Goal: Task Accomplishment & Management: Manage account settings

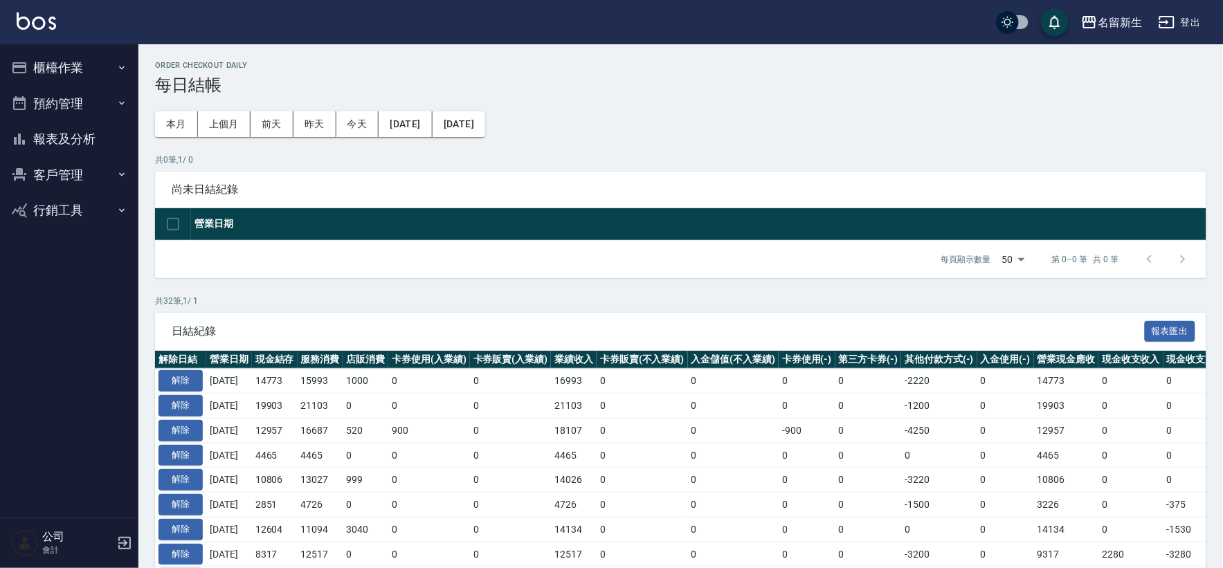
click at [74, 68] on button "櫃檯作業" at bounding box center [69, 68] width 127 height 36
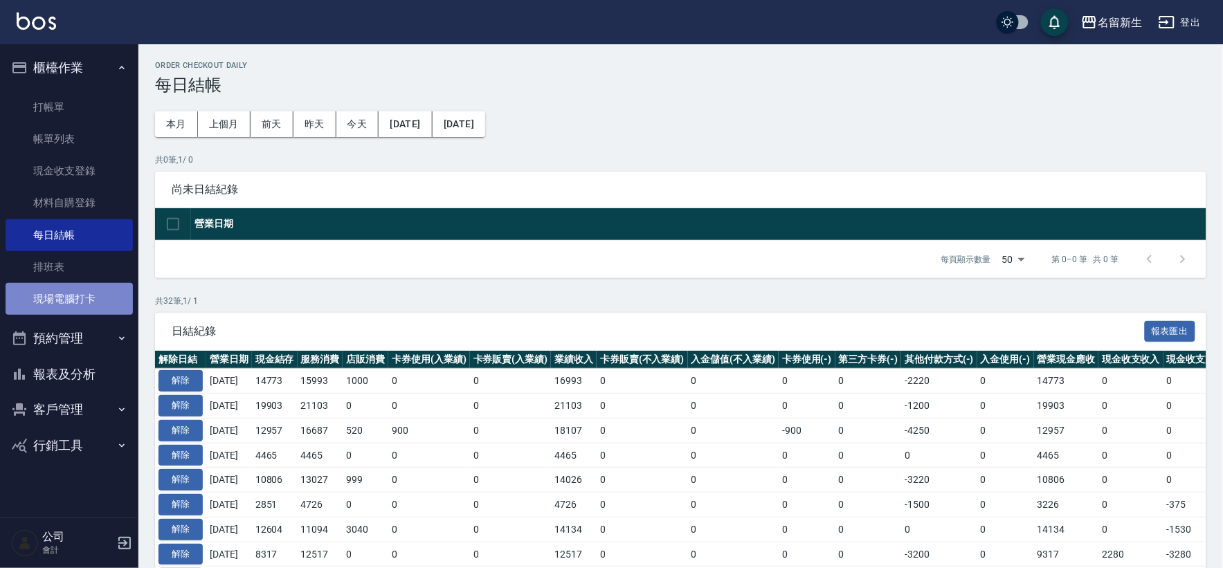
click at [91, 301] on link "現場電腦打卡" at bounding box center [69, 299] width 127 height 32
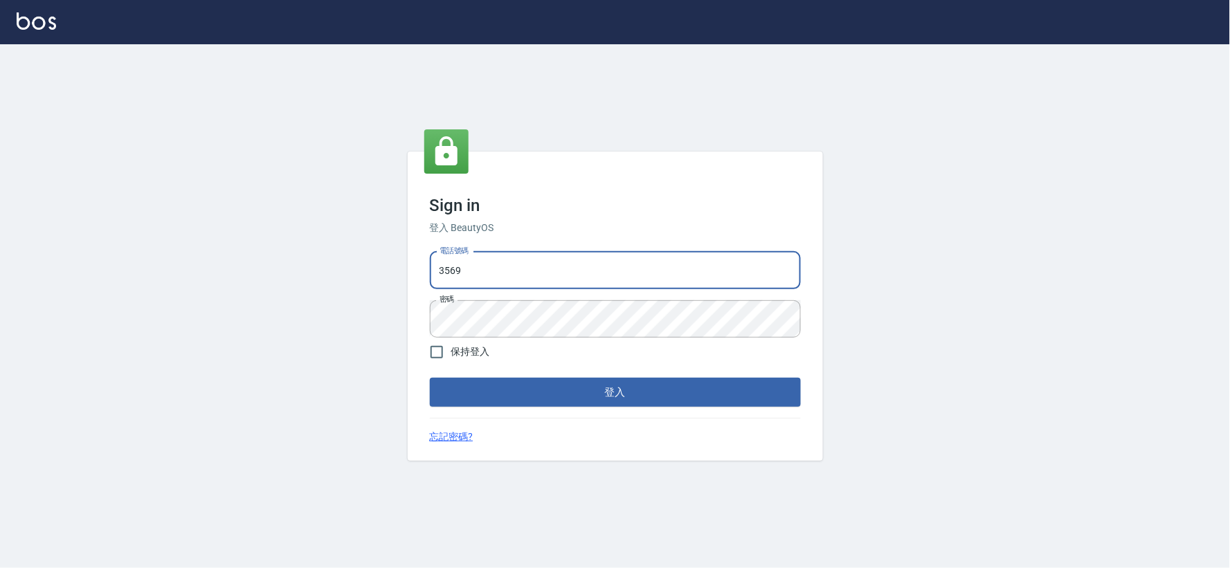
drag, startPoint x: 584, startPoint y: 262, endPoint x: 392, endPoint y: 282, distance: 192.8
click at [392, 282] on div "Sign in 登入 BeautyOS 電話號碼 3569 電話號碼 密碼 密碼 保持登入 登入 忘記密碼?" at bounding box center [615, 306] width 1230 height 524
type input "034258365"
click at [586, 390] on button "登入" at bounding box center [615, 392] width 371 height 29
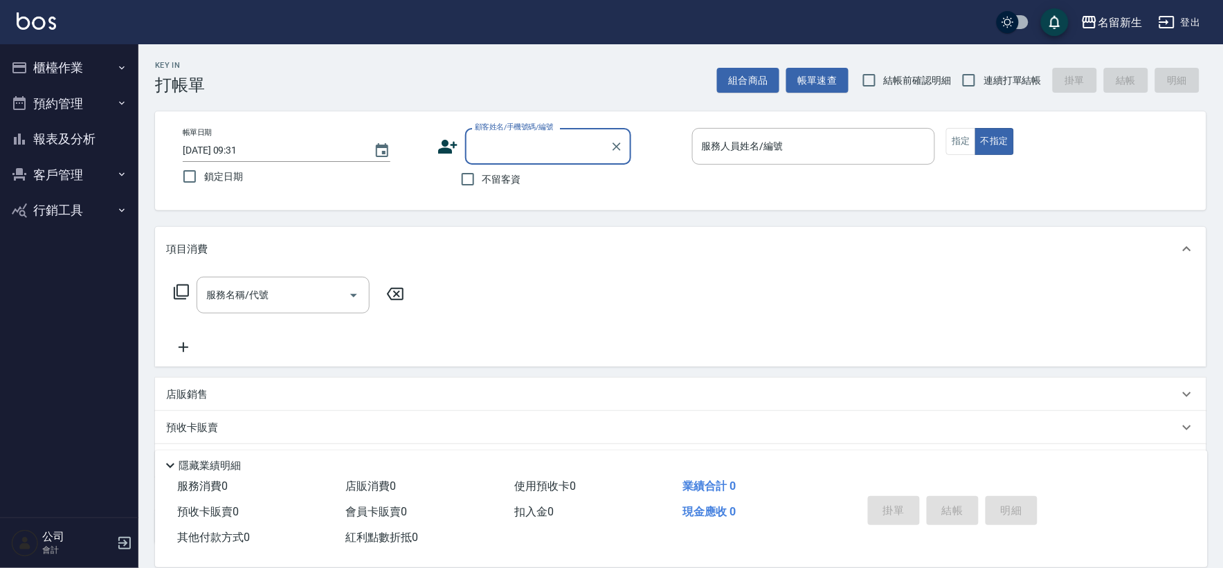
click at [4, 77] on nav "櫃檯作業 打帳單 帳單列表 現金收支登錄 材料自購登錄 每日結帳 排班表 現場電腦打卡 預約管理 預約管理 單日預約紀錄 單週預約紀錄 報表及分析 報表目錄 …" at bounding box center [69, 281] width 138 height 474
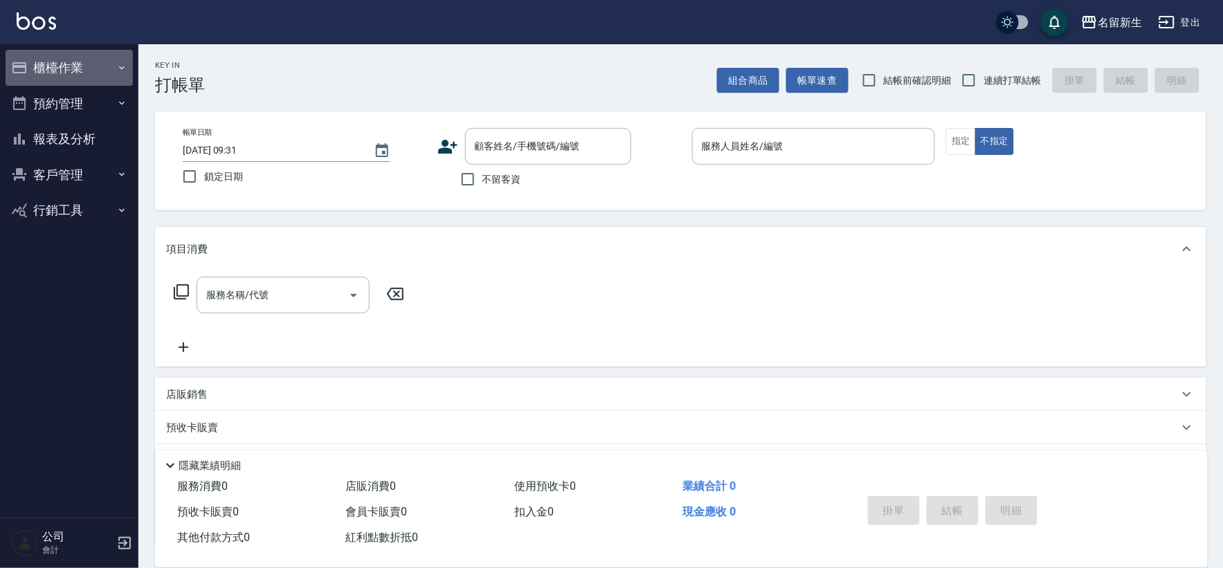
click at [16, 73] on icon "button" at bounding box center [19, 67] width 14 height 11
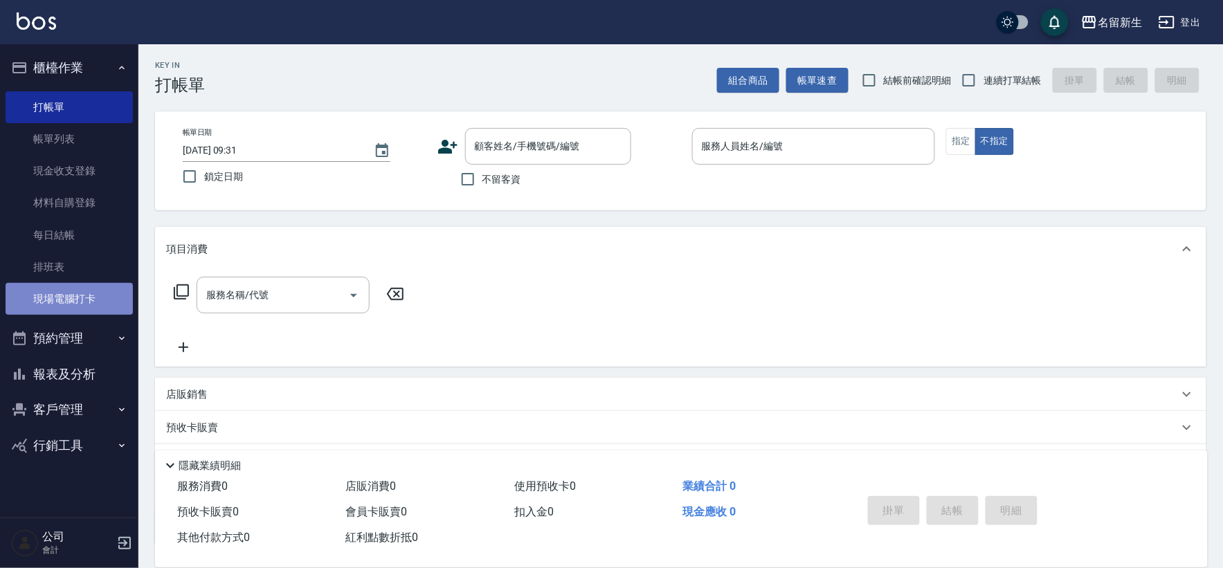
click at [48, 303] on link "現場電腦打卡" at bounding box center [69, 299] width 127 height 32
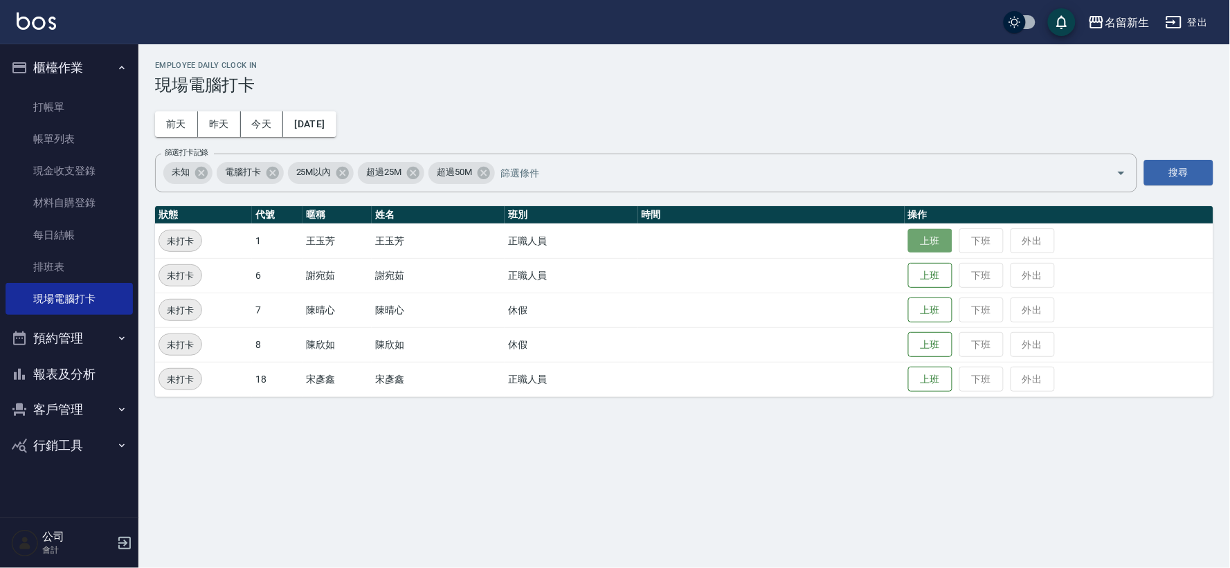
click at [912, 244] on button "上班" at bounding box center [930, 241] width 44 height 24
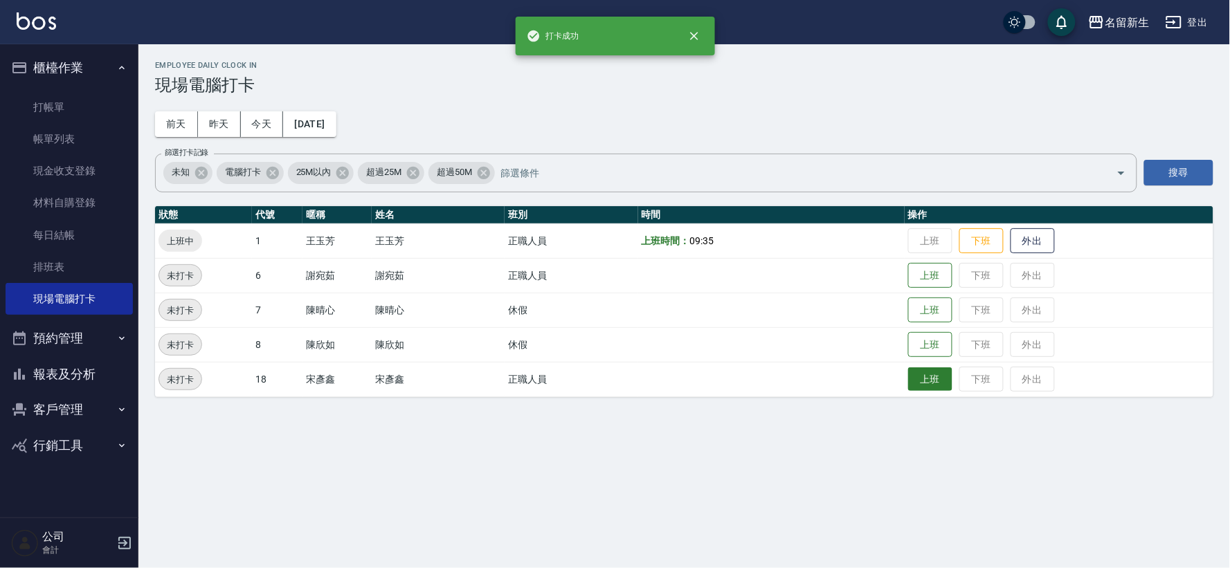
click at [929, 384] on button "上班" at bounding box center [930, 380] width 44 height 24
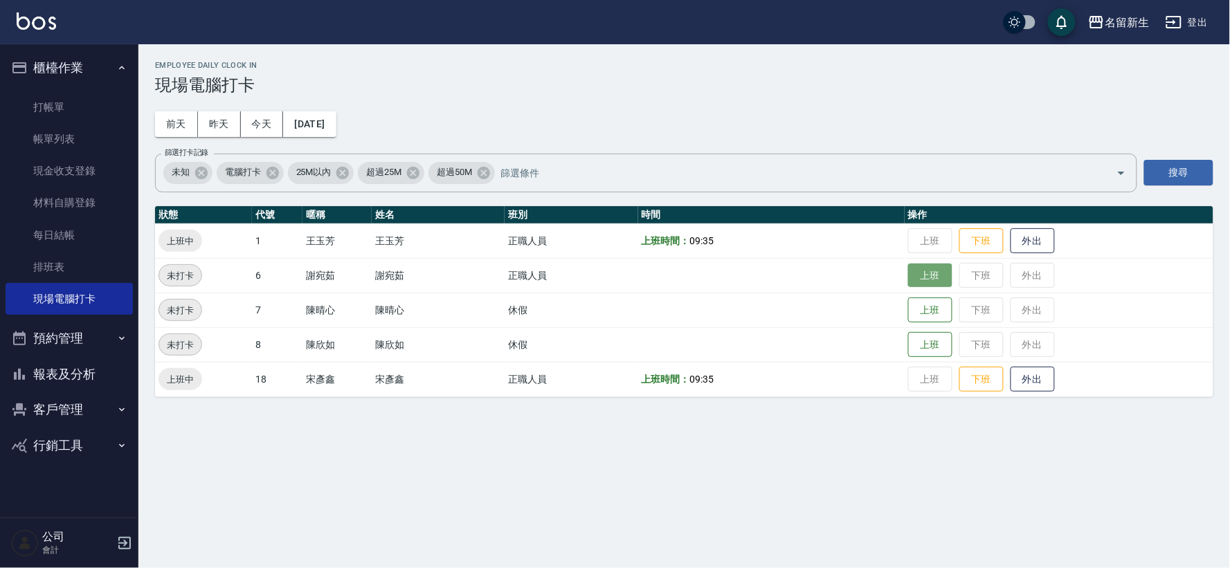
click at [928, 279] on button "上班" at bounding box center [930, 276] width 44 height 24
click at [66, 60] on button "櫃檯作業" at bounding box center [69, 68] width 127 height 36
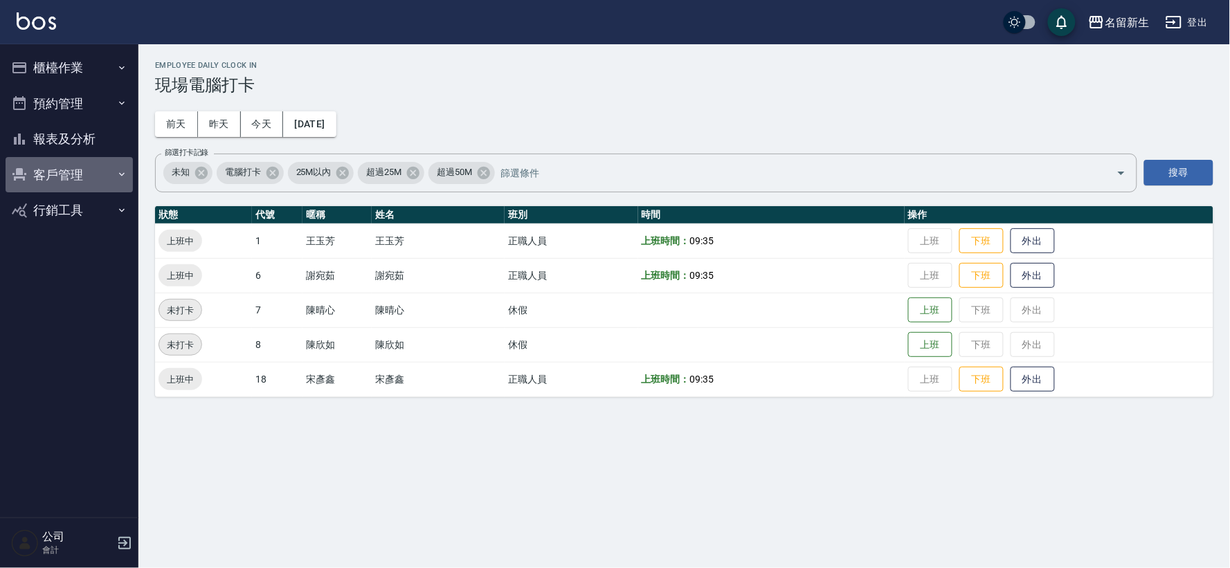
click at [73, 176] on button "客戶管理" at bounding box center [69, 175] width 127 height 36
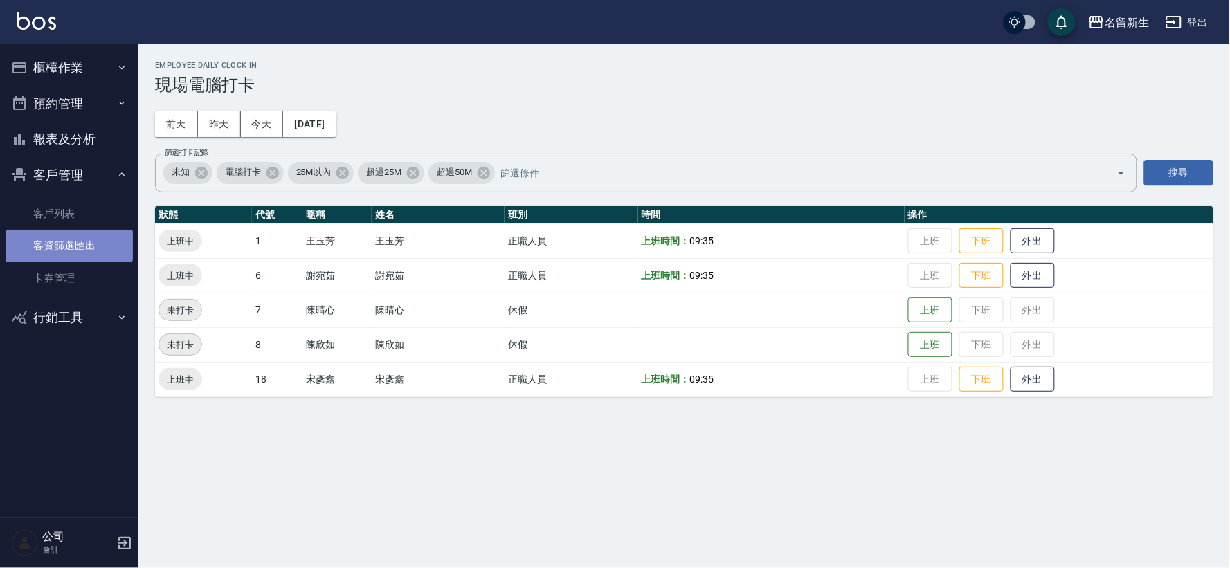
click at [63, 233] on link "客資篩選匯出" at bounding box center [69, 246] width 127 height 32
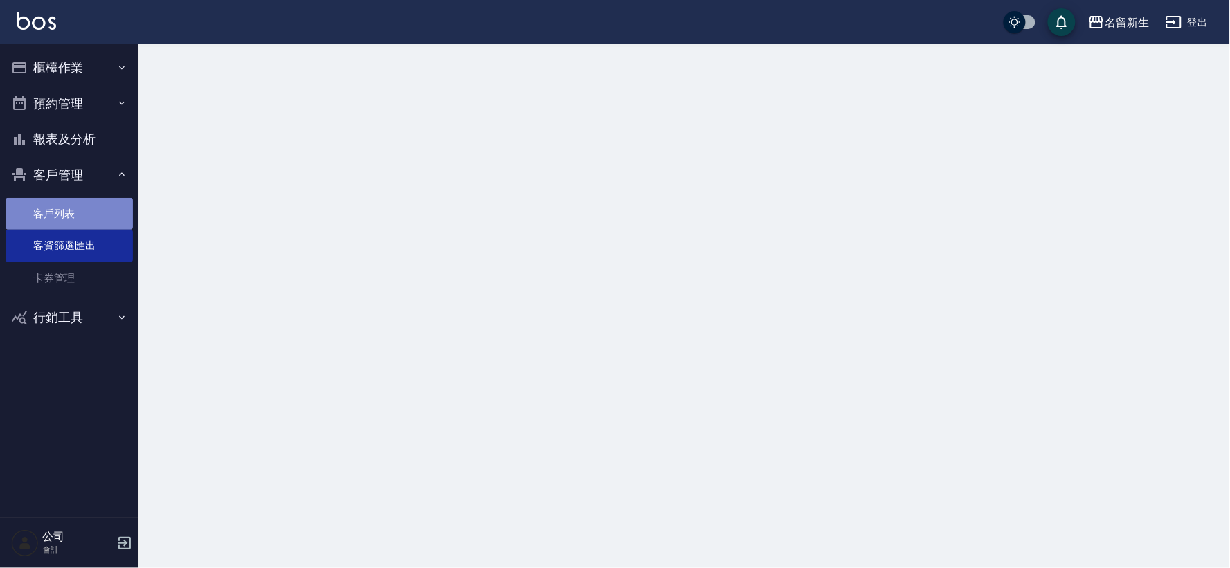
click at [73, 212] on link "客戶列表" at bounding box center [69, 214] width 127 height 32
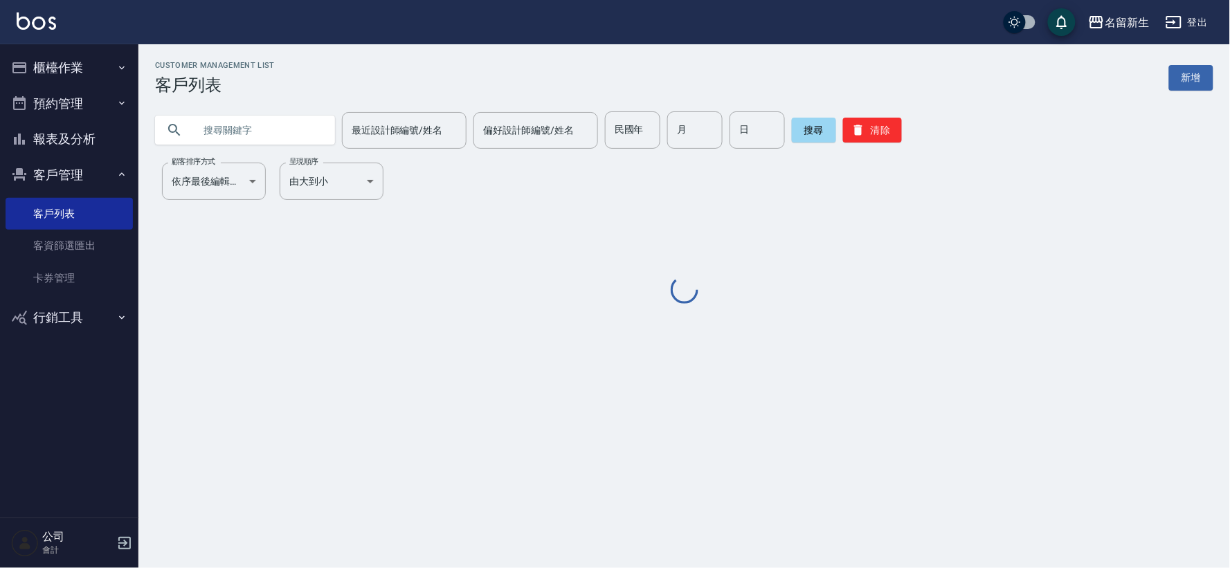
click at [294, 127] on input "text" at bounding box center [259, 129] width 130 height 37
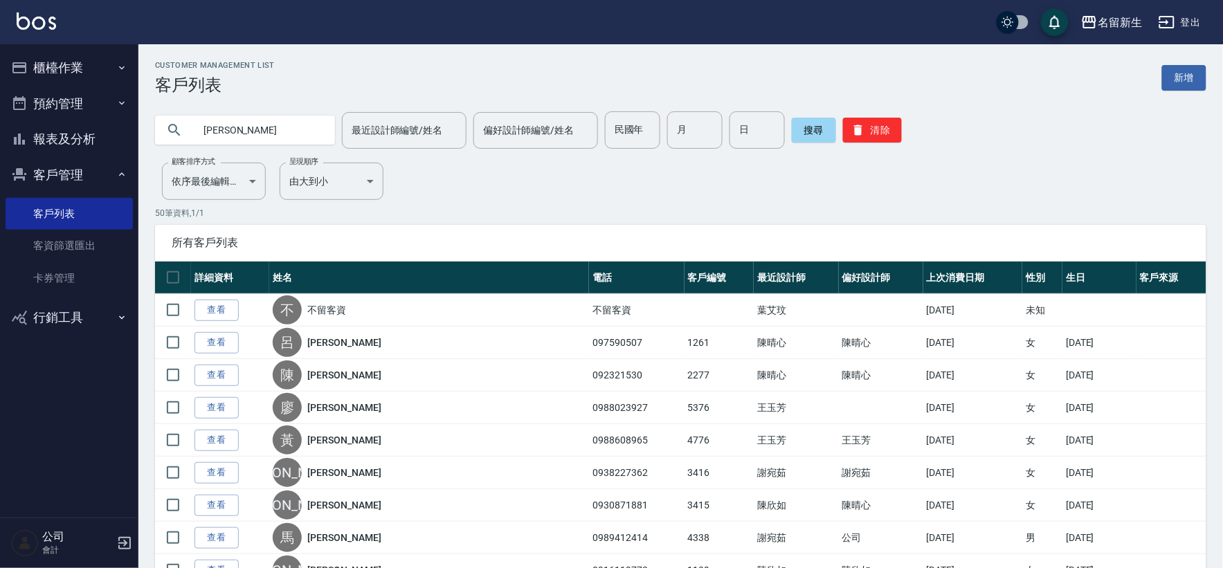
type input "[PERSON_NAME]"
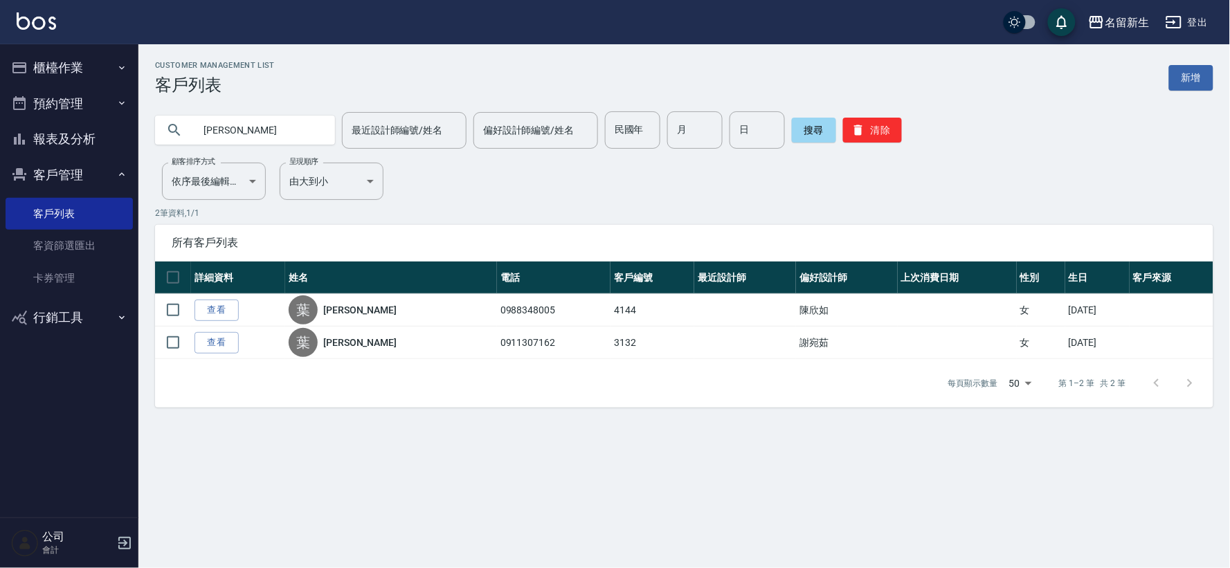
click at [71, 132] on button "報表及分析" at bounding box center [69, 139] width 127 height 36
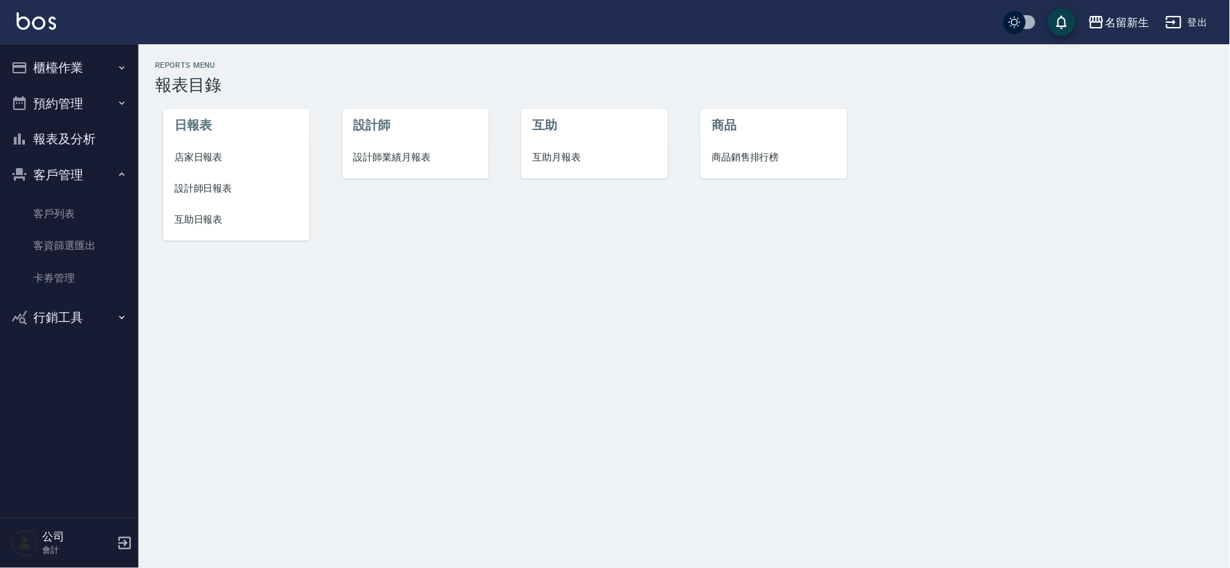
click at [386, 147] on li "設計師業績月報表" at bounding box center [416, 157] width 146 height 31
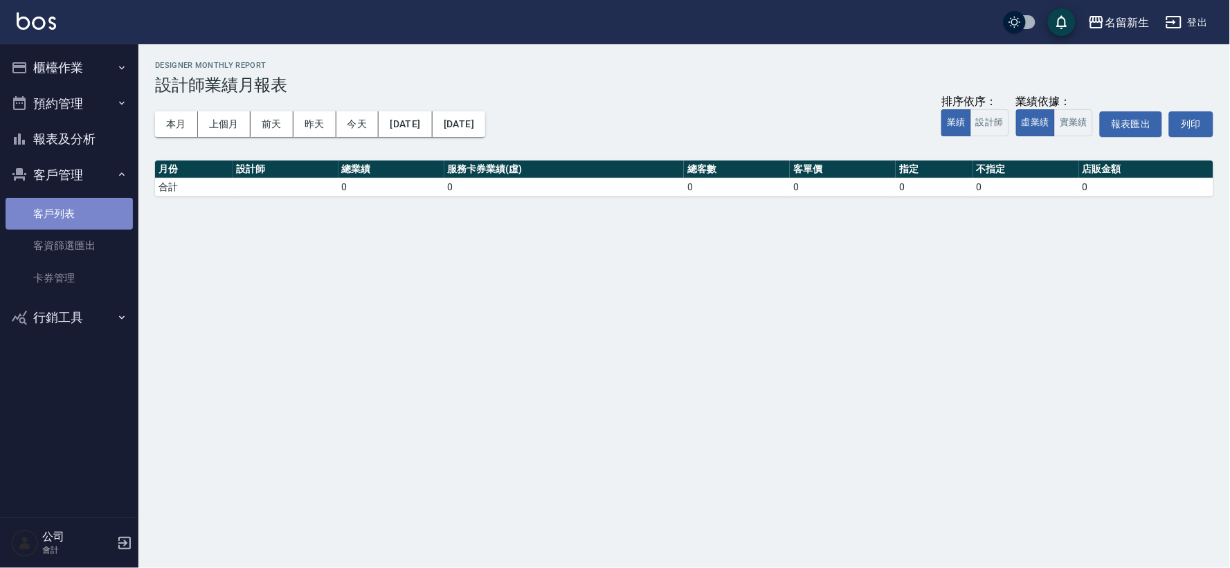
click at [92, 213] on link "客戶列表" at bounding box center [69, 214] width 127 height 32
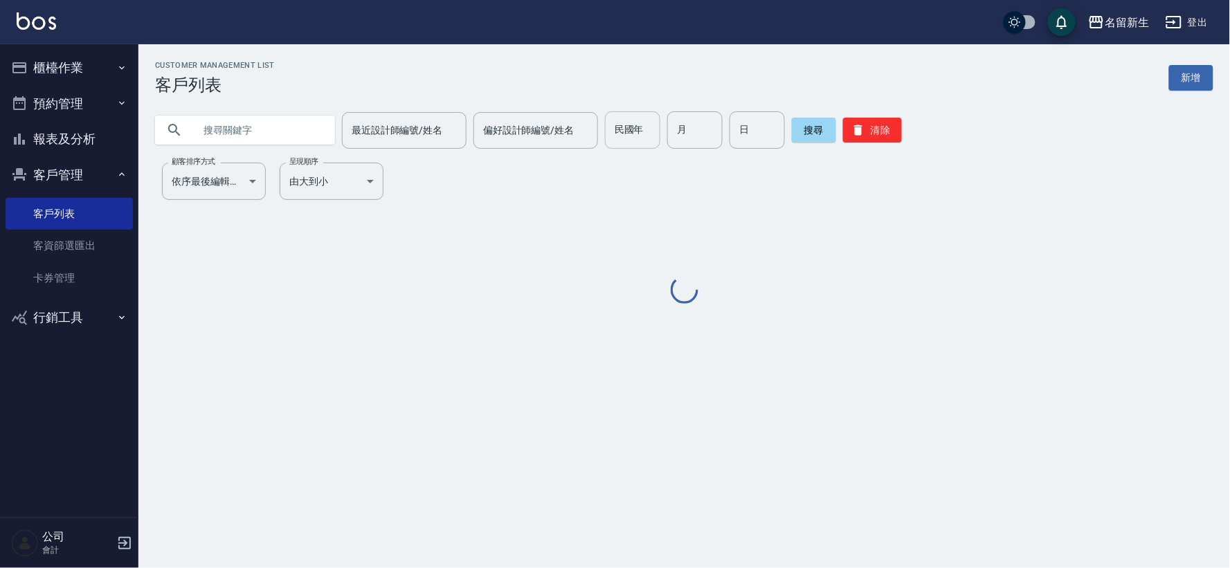
click at [640, 118] on input "民國年" at bounding box center [632, 129] width 55 height 37
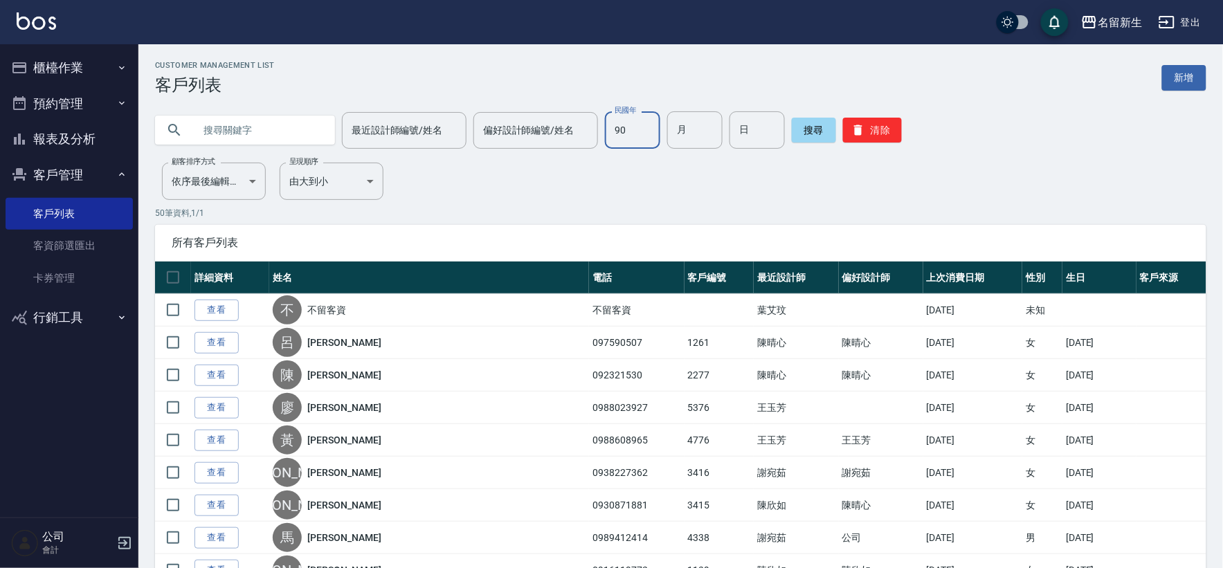
type input "90"
type input "05"
type input "31"
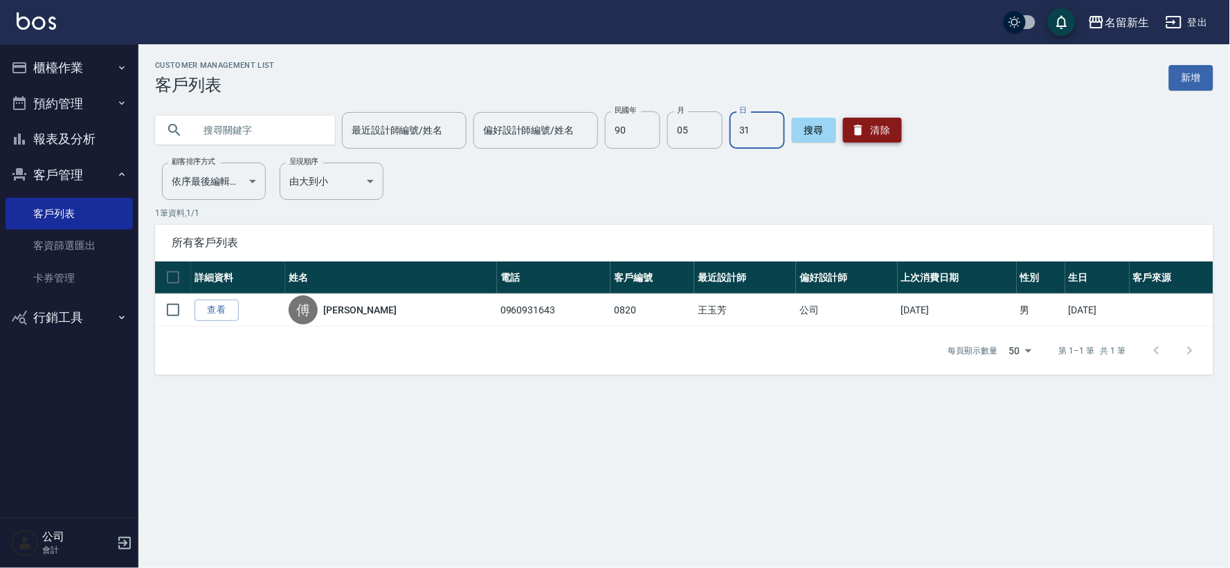
click at [862, 132] on button "清除" at bounding box center [872, 130] width 59 height 25
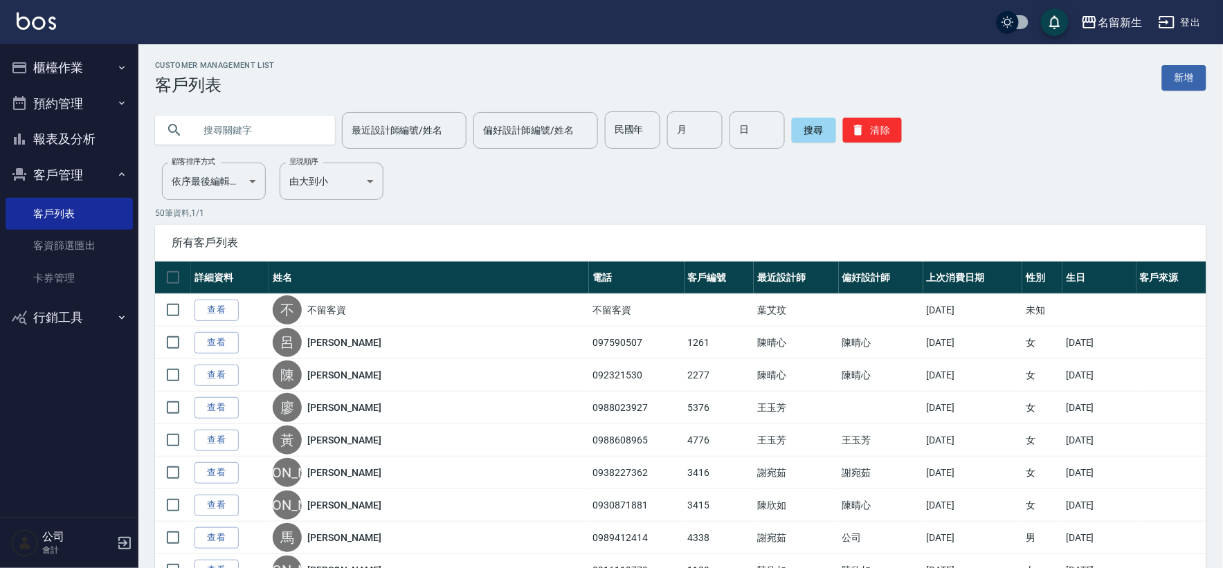
click at [79, 135] on button "報表及分析" at bounding box center [69, 139] width 127 height 36
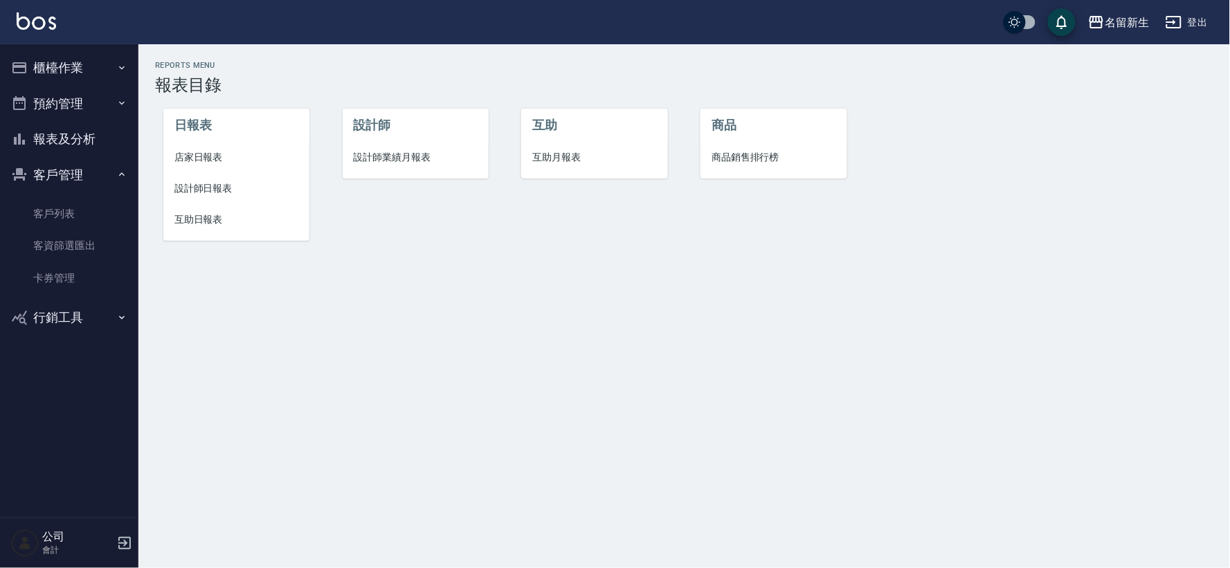
click at [383, 150] on span "設計師業績月報表" at bounding box center [416, 157] width 124 height 15
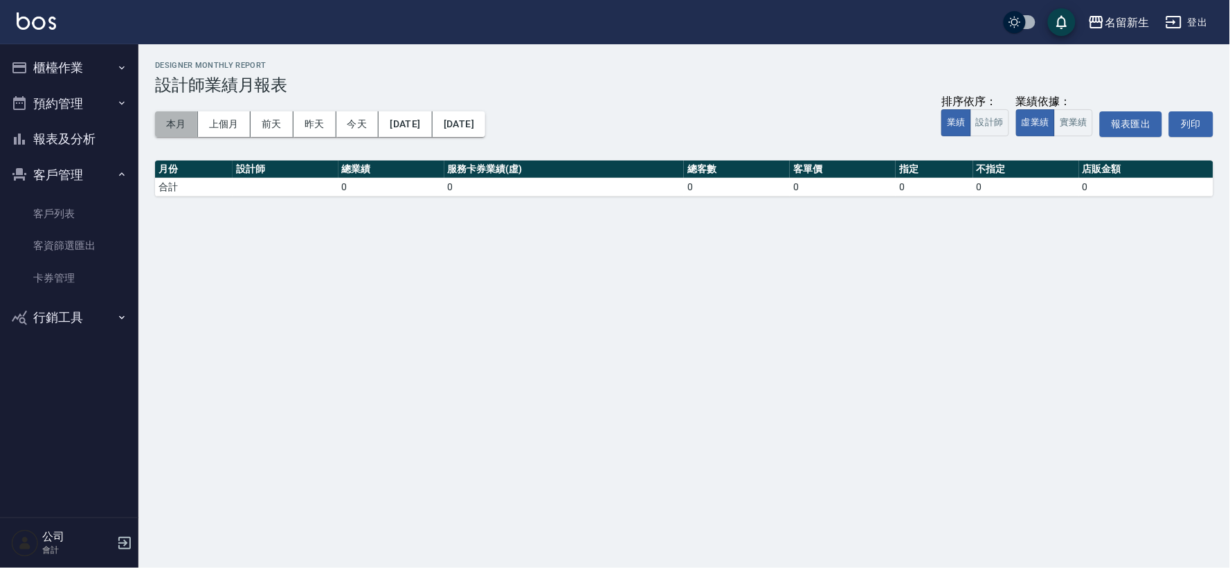
click at [178, 130] on button "本月" at bounding box center [176, 124] width 43 height 26
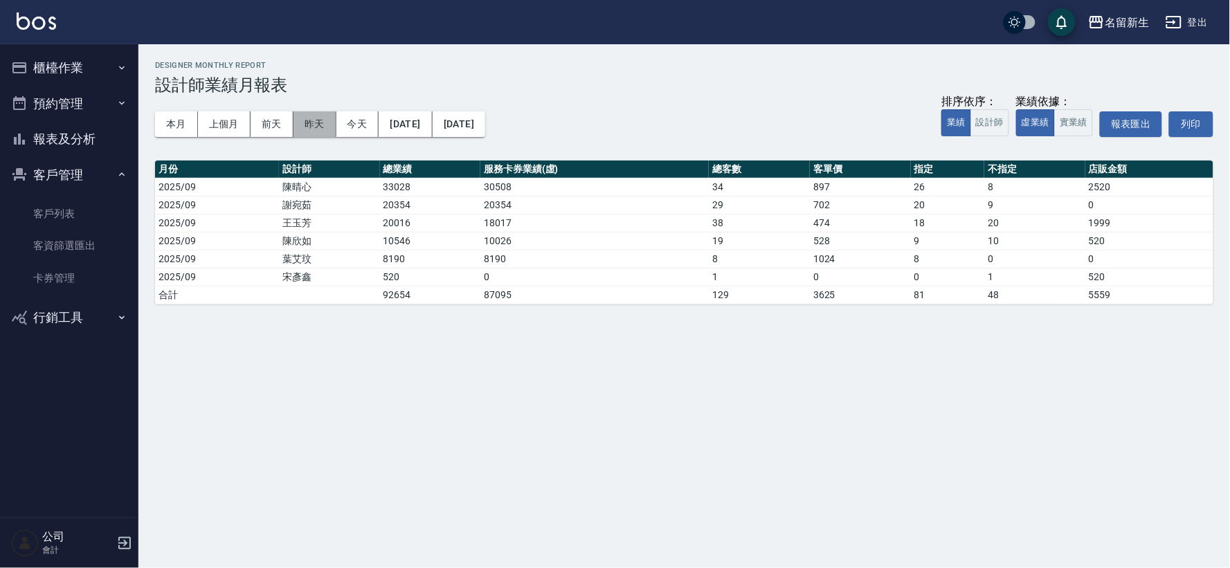
click at [326, 126] on button "昨天" at bounding box center [315, 124] width 43 height 26
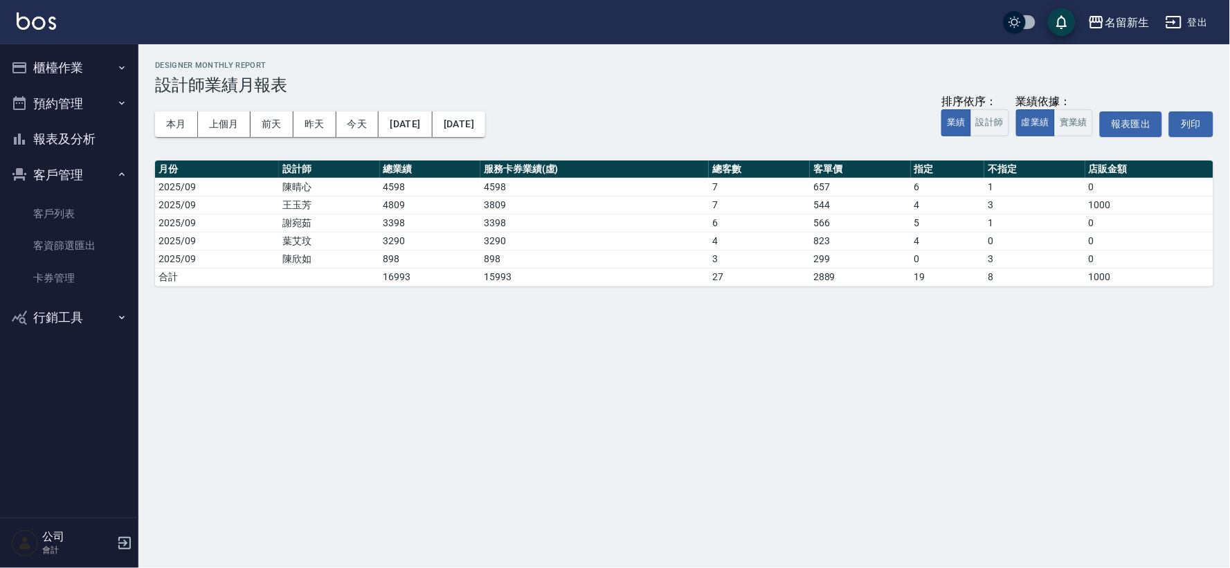
click at [184, 109] on div "本月 上個月 [DATE] [DATE] [DATE] [DATE] [DATE] 排序依序： 業績 設計師 業績依據： 虛業績 實業績 報表匯出 列印" at bounding box center [684, 124] width 1058 height 59
click at [171, 127] on button "本月" at bounding box center [176, 124] width 43 height 26
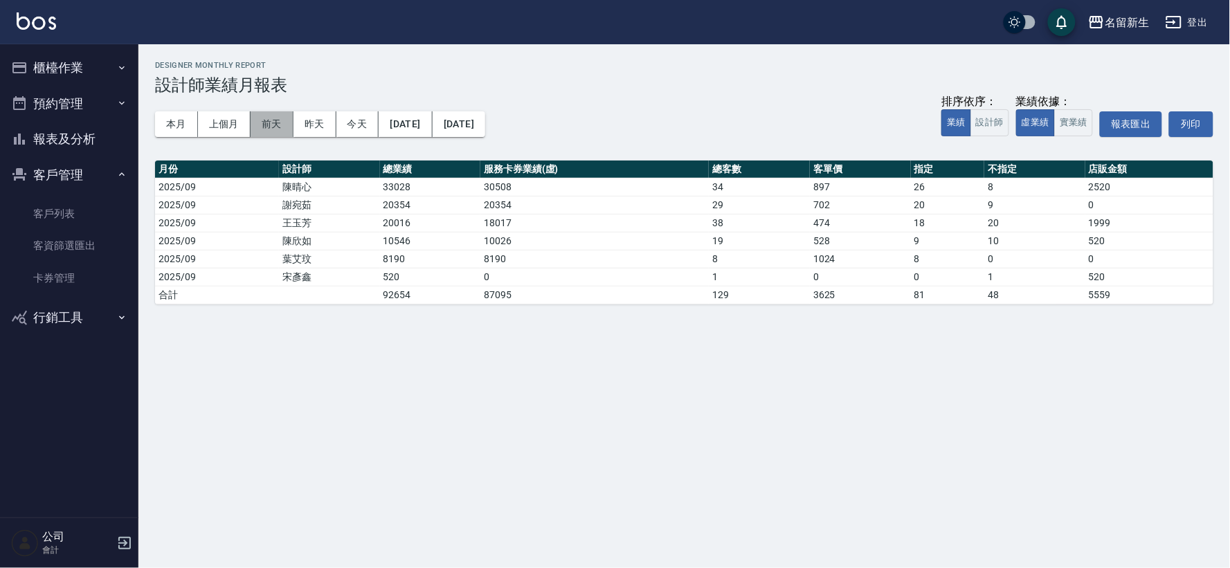
click at [275, 114] on button "前天" at bounding box center [272, 124] width 43 height 26
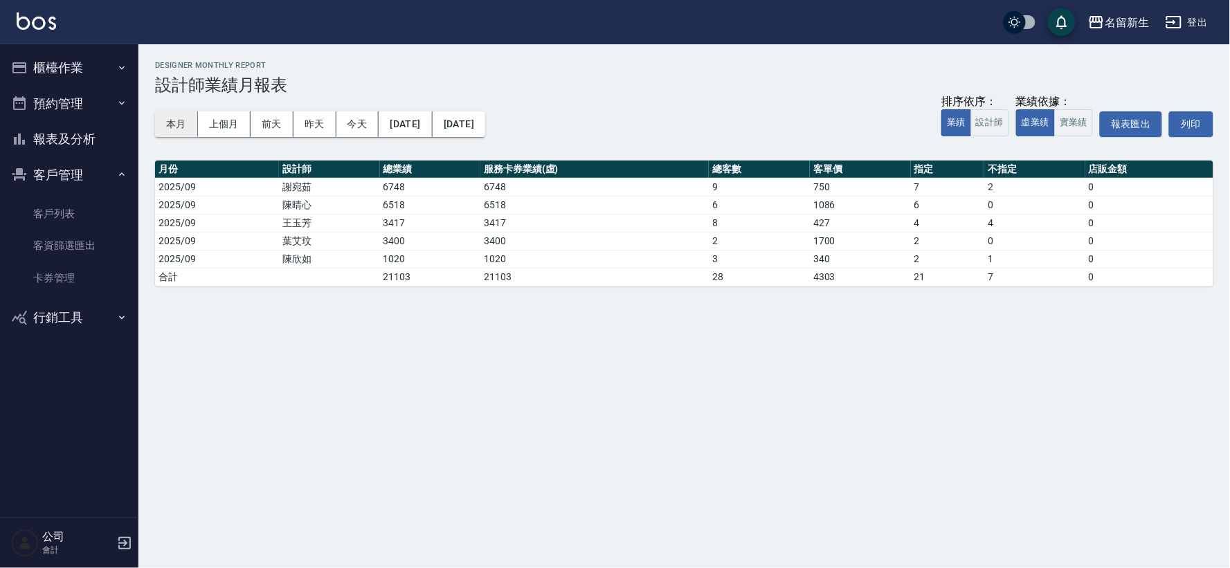
click at [177, 130] on button "本月" at bounding box center [176, 124] width 43 height 26
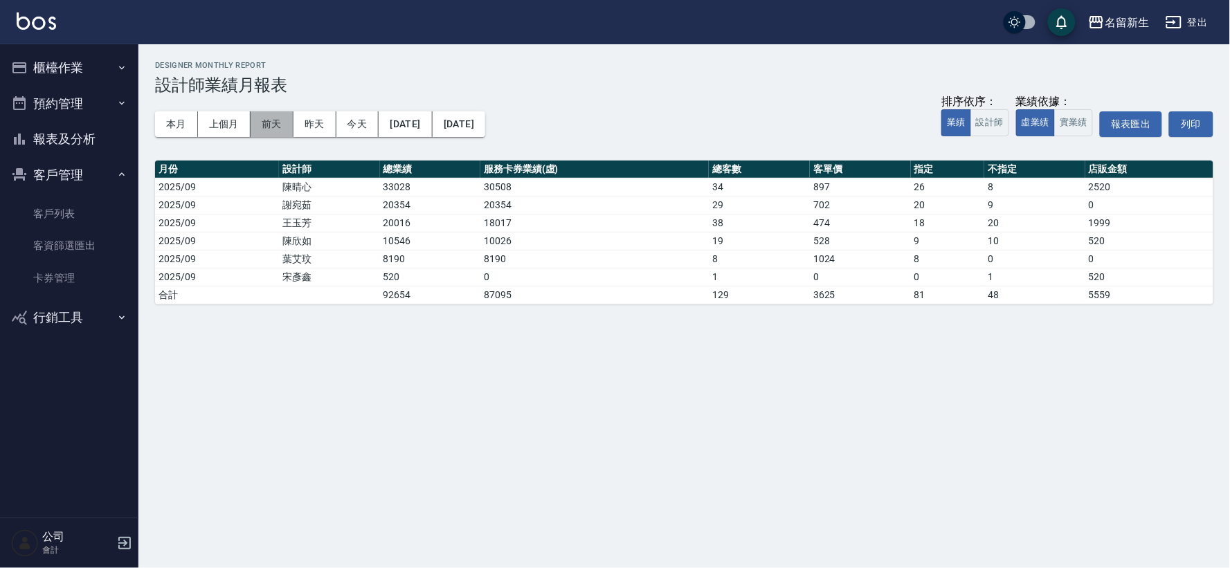
click at [270, 126] on button "前天" at bounding box center [272, 124] width 43 height 26
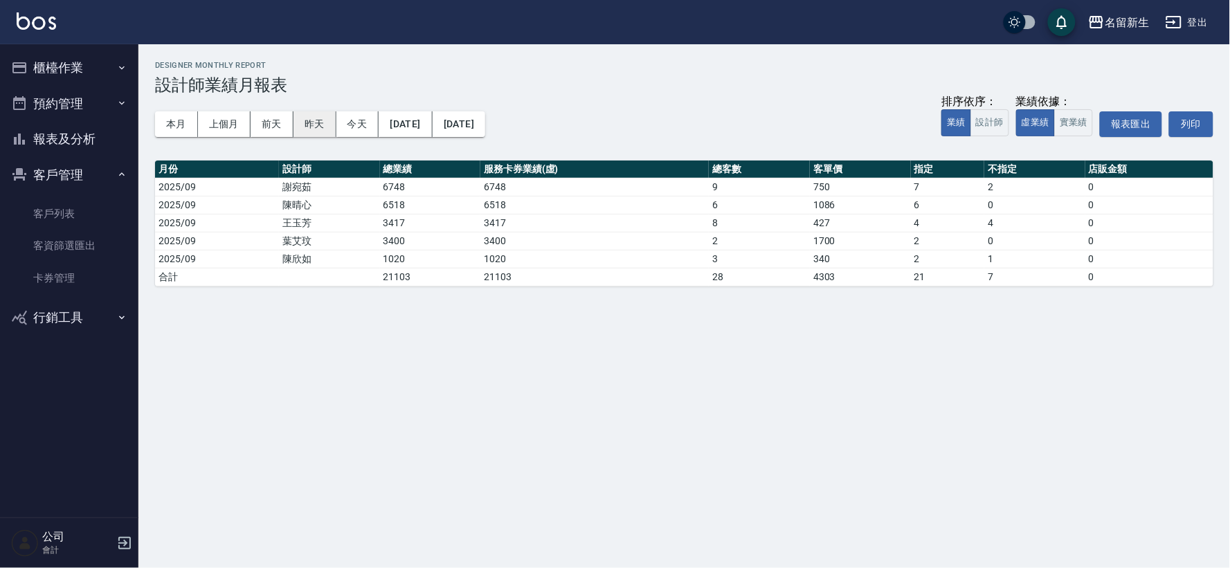
click at [321, 126] on button "昨天" at bounding box center [315, 124] width 43 height 26
click at [485, 121] on button "[DATE]" at bounding box center [459, 124] width 53 height 26
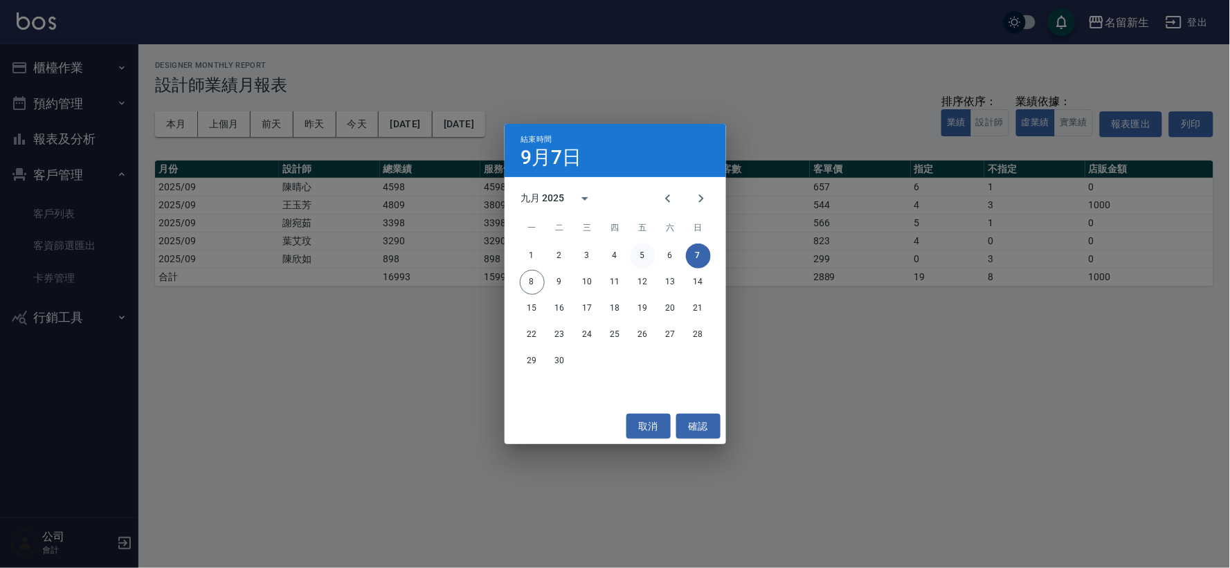
click at [645, 257] on button "5" at bounding box center [643, 256] width 25 height 25
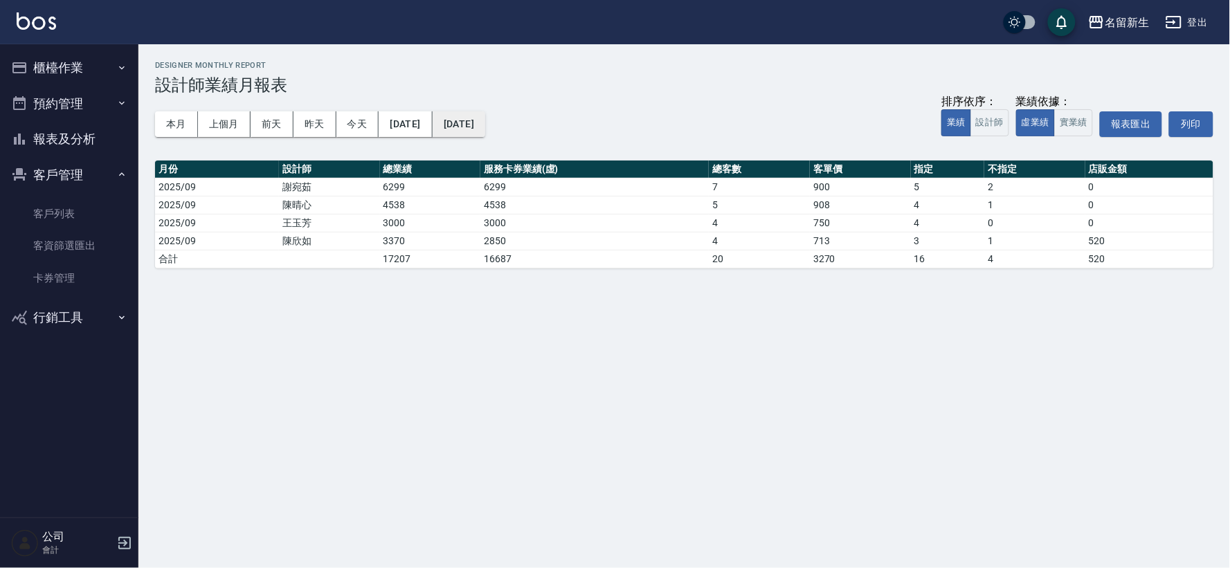
click at [485, 120] on button "[DATE]" at bounding box center [459, 124] width 53 height 26
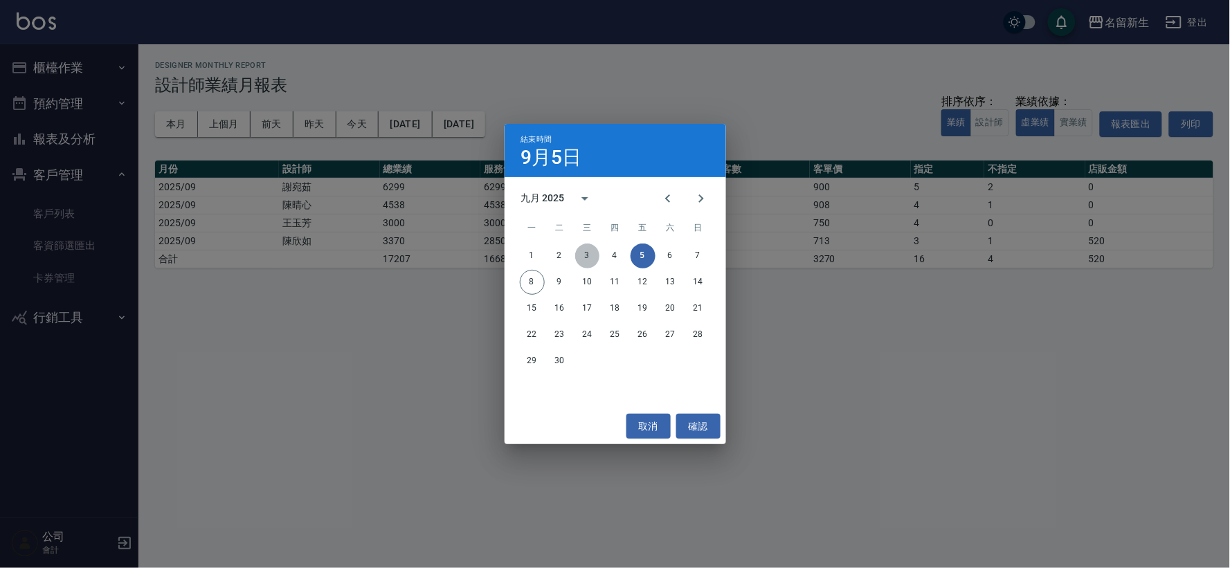
click at [590, 254] on button "3" at bounding box center [587, 256] width 25 height 25
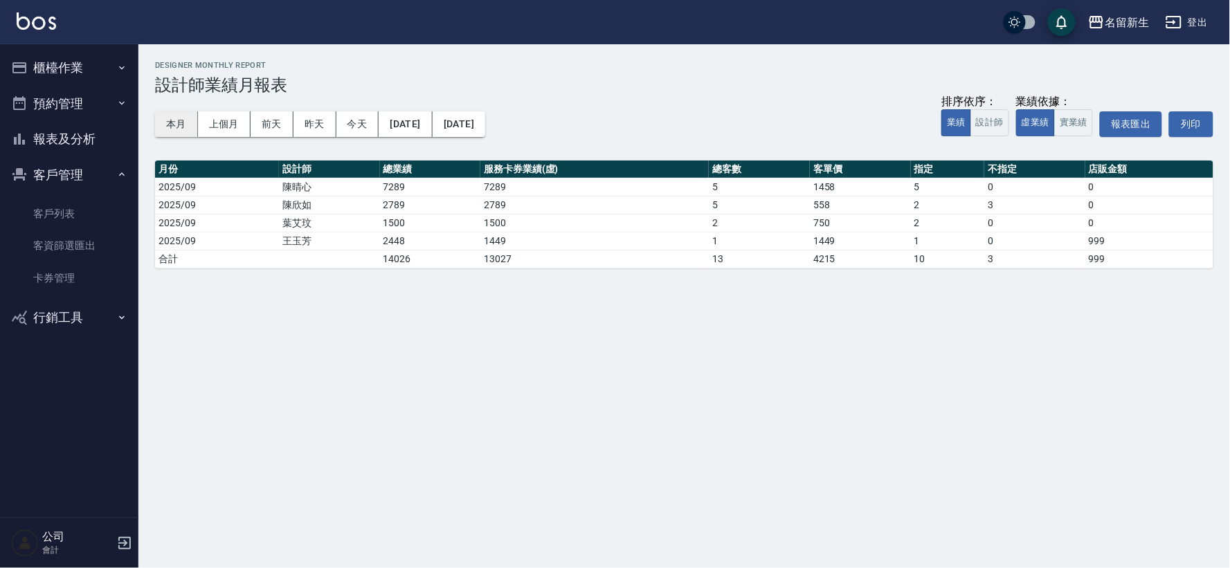
click at [170, 130] on button "本月" at bounding box center [176, 124] width 43 height 26
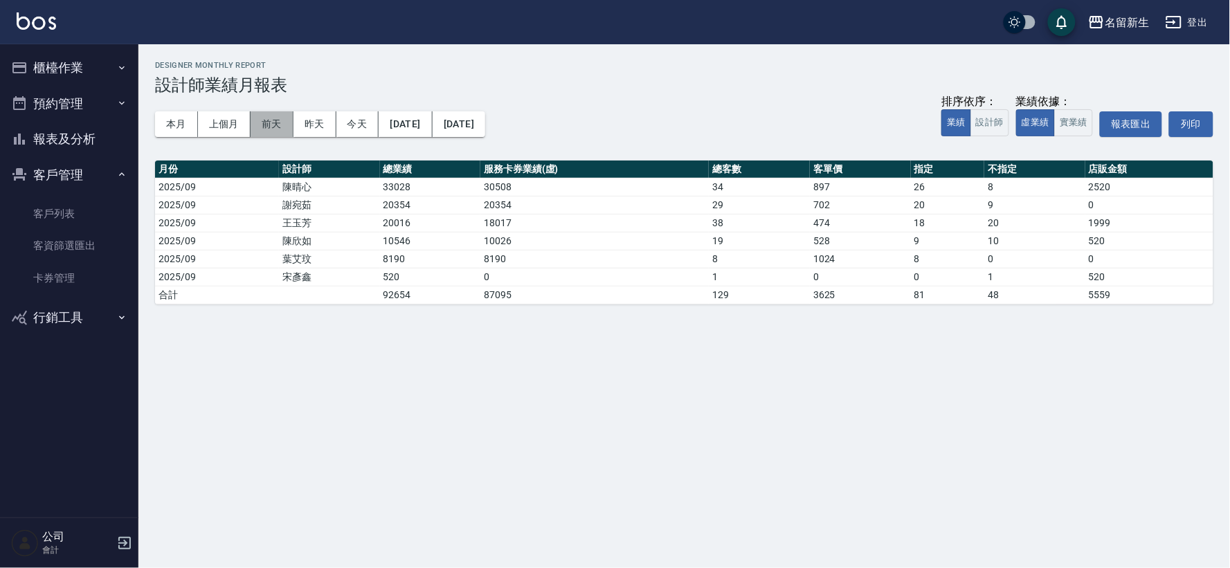
click at [264, 132] on button "前天" at bounding box center [272, 124] width 43 height 26
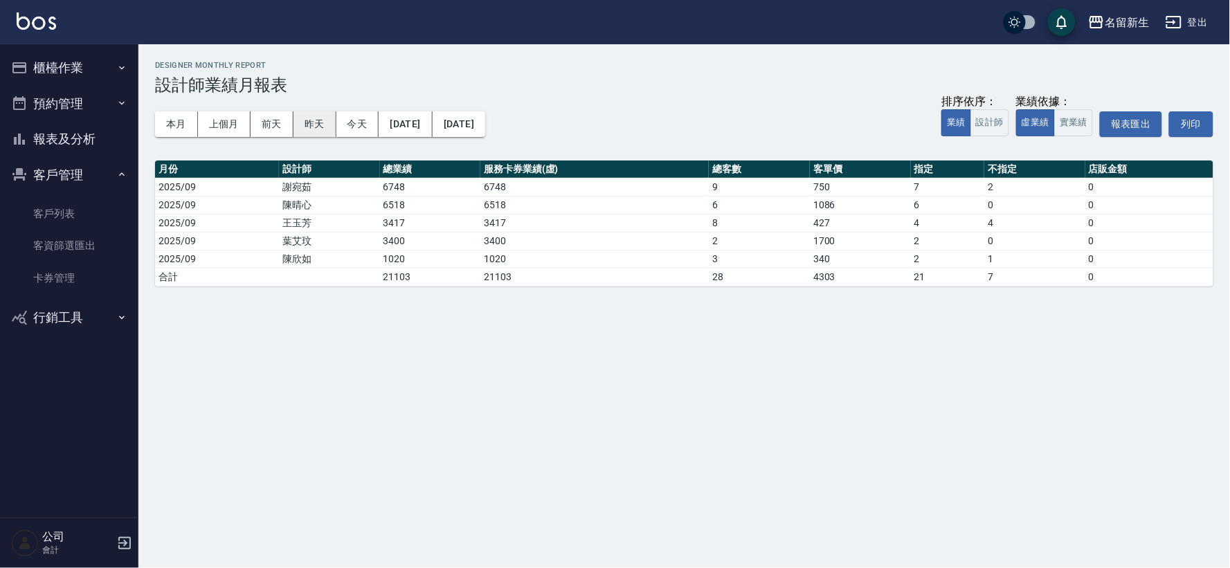
click at [314, 122] on button "昨天" at bounding box center [315, 124] width 43 height 26
click at [367, 128] on button "今天" at bounding box center [357, 124] width 43 height 26
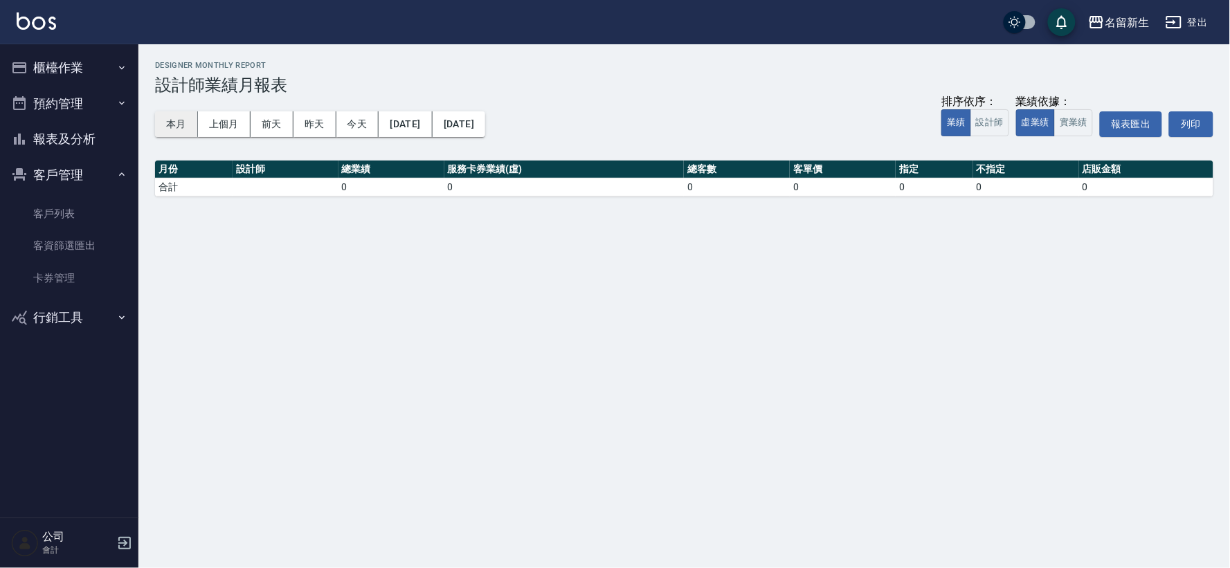
click at [170, 127] on button "本月" at bounding box center [176, 124] width 43 height 26
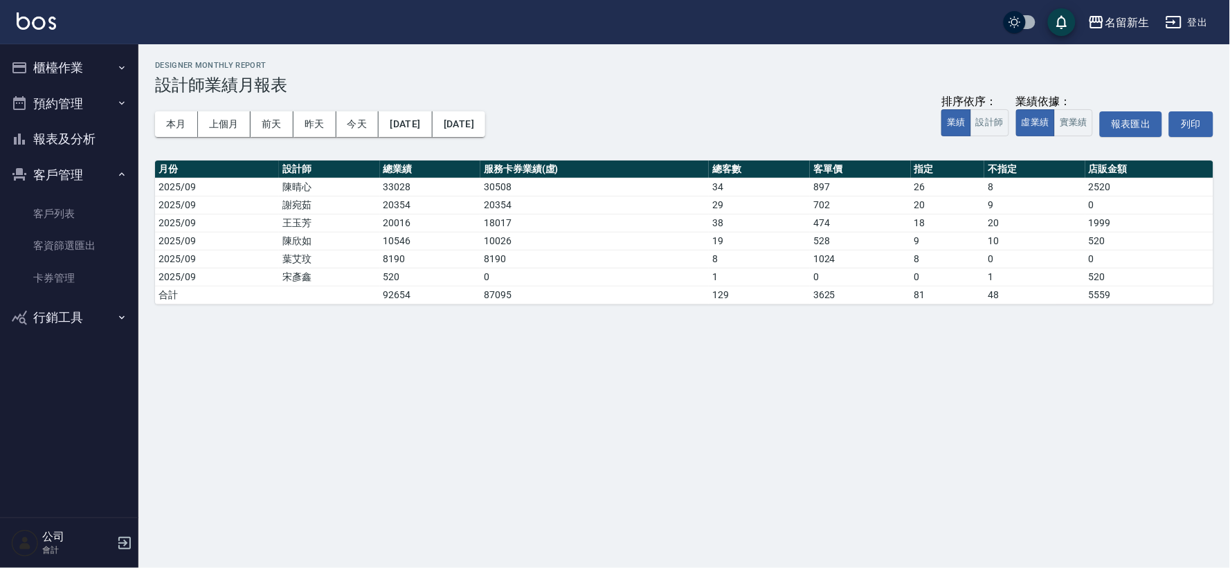
click at [56, 66] on button "櫃檯作業" at bounding box center [69, 68] width 127 height 36
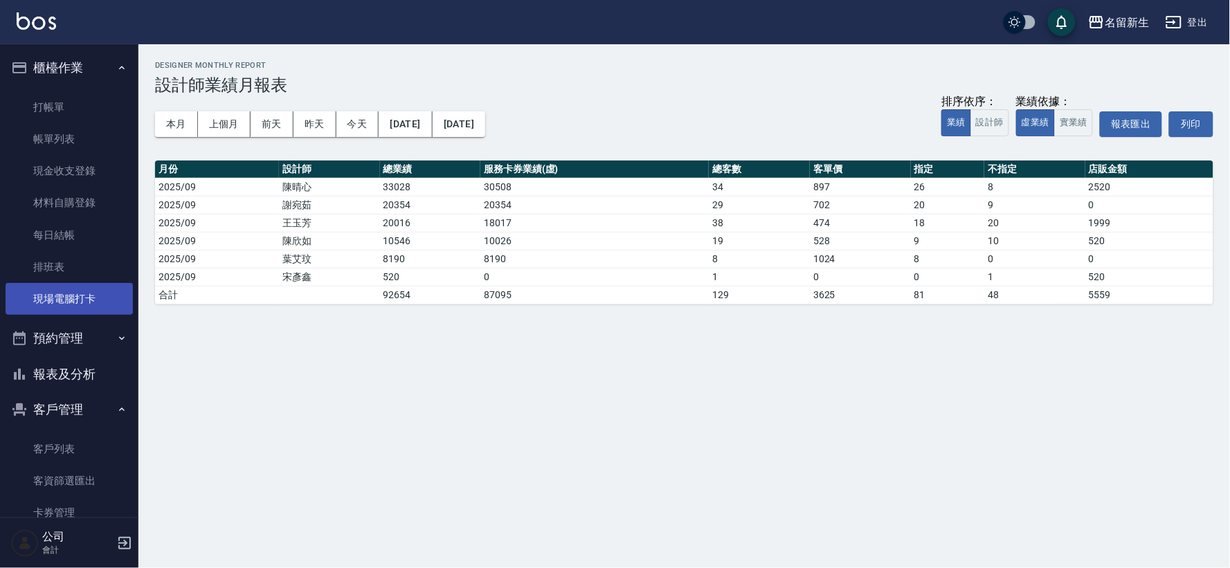
click at [91, 298] on link "現場電腦打卡" at bounding box center [69, 299] width 127 height 32
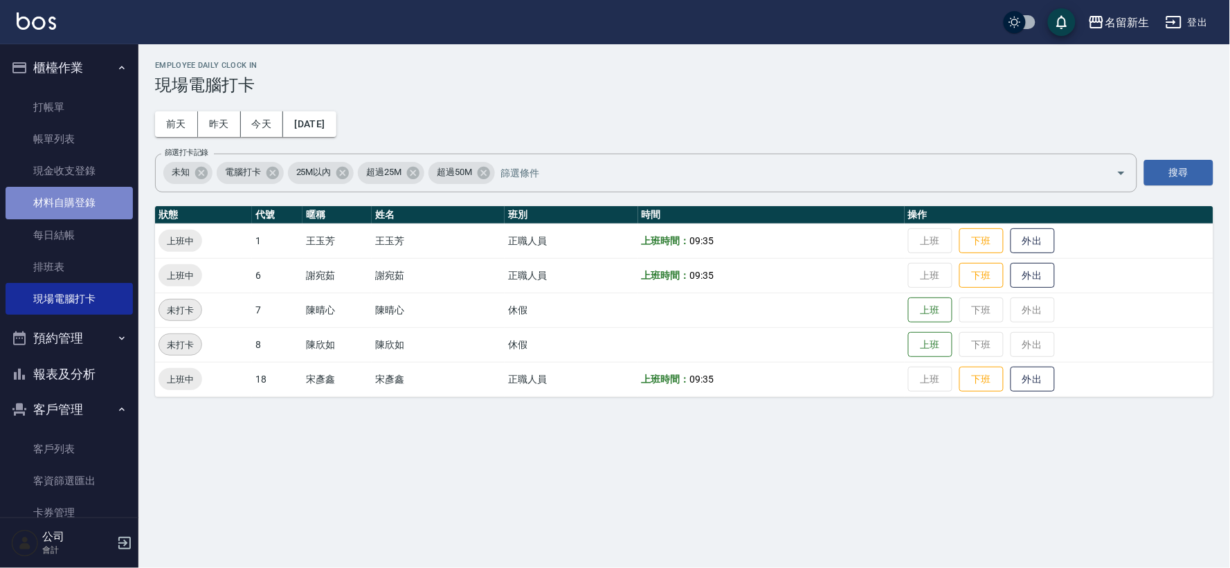
click at [80, 211] on link "材料自購登錄" at bounding box center [69, 203] width 127 height 32
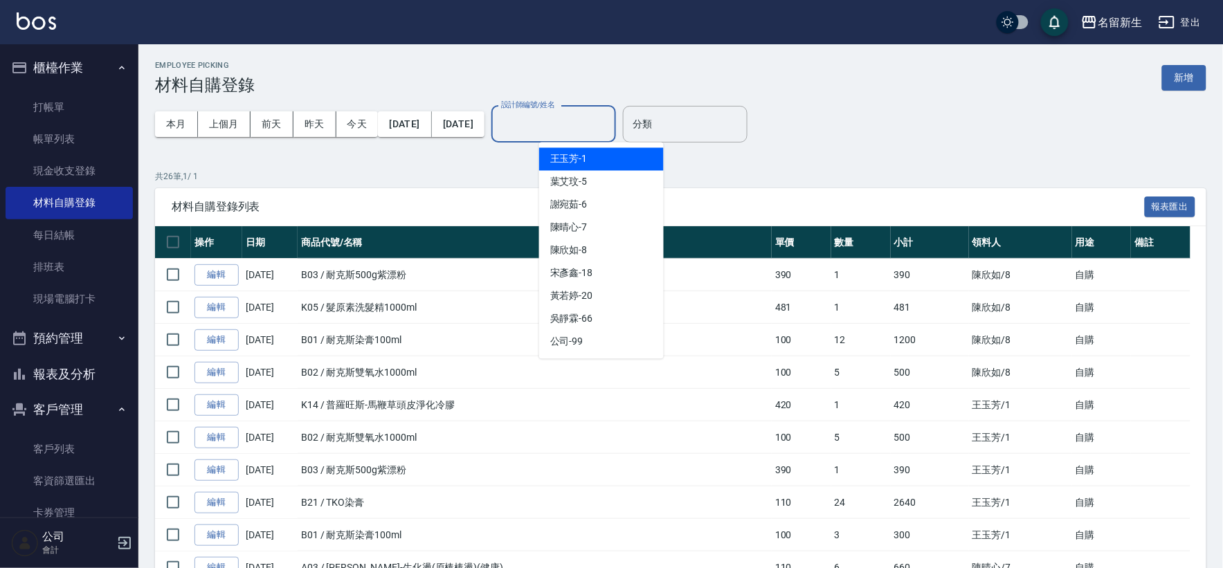
click at [610, 128] on input "設計師編號/姓名" at bounding box center [554, 124] width 112 height 24
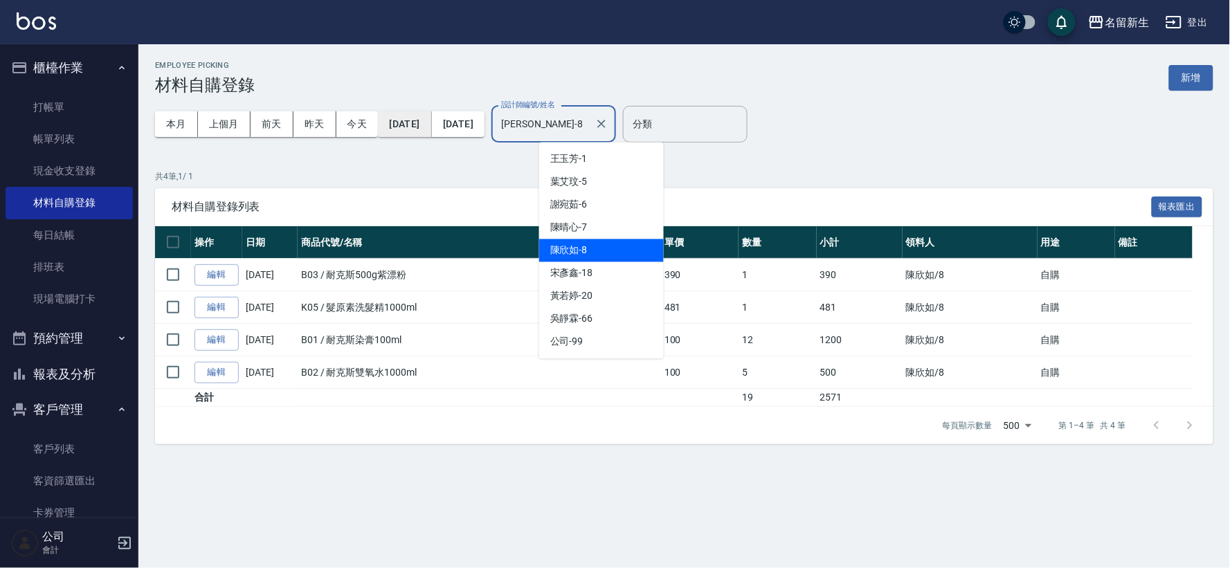
drag, startPoint x: 597, startPoint y: 133, endPoint x: 451, endPoint y: 116, distance: 147.1
click at [454, 118] on div "本月 上個月 [DATE] [DATE] [DATE] [DATE] [DATE] 設計師編號/姓名 [PERSON_NAME]-8 設計師編號/姓名" at bounding box center [385, 124] width 461 height 59
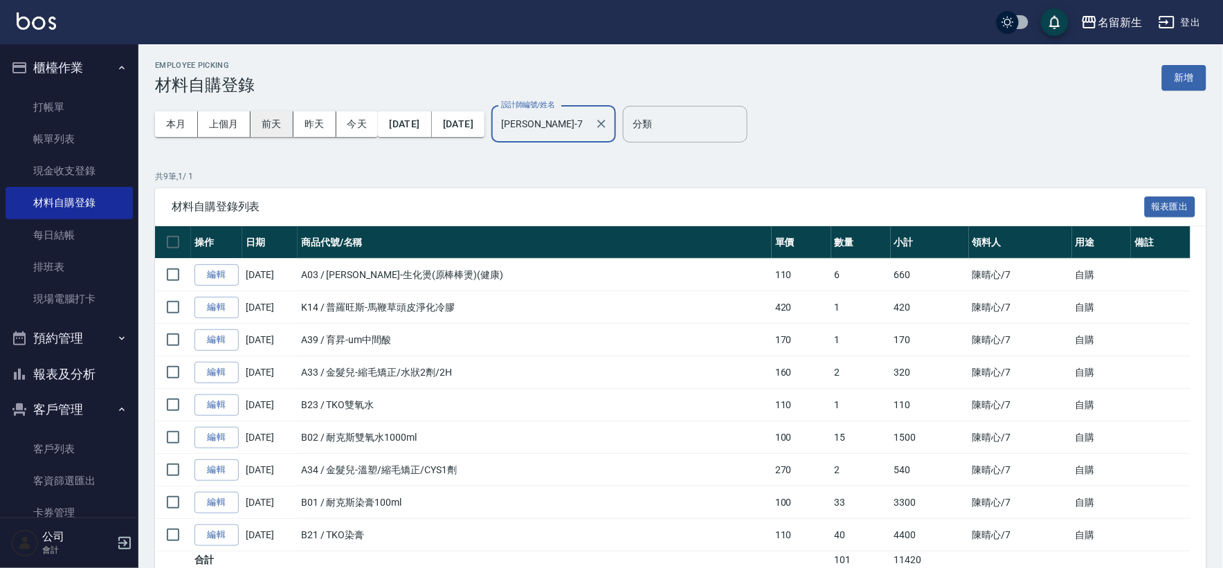
drag, startPoint x: 619, startPoint y: 126, endPoint x: 253, endPoint y: 118, distance: 366.3
click at [253, 118] on div "本月 上個月 [DATE] [DATE] [DATE] [DATE] [DATE] 設計師編號/姓名 [PERSON_NAME]-7 設計師編號/姓名" at bounding box center [385, 124] width 461 height 59
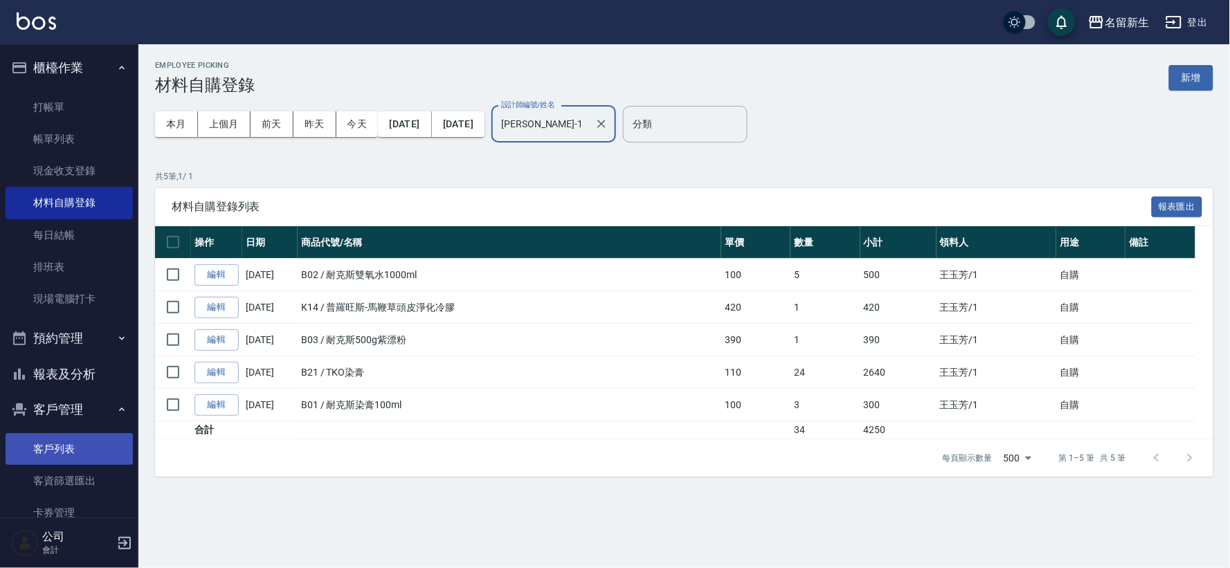
type input "[PERSON_NAME]-1"
click at [70, 458] on link "客戶列表" at bounding box center [69, 449] width 127 height 32
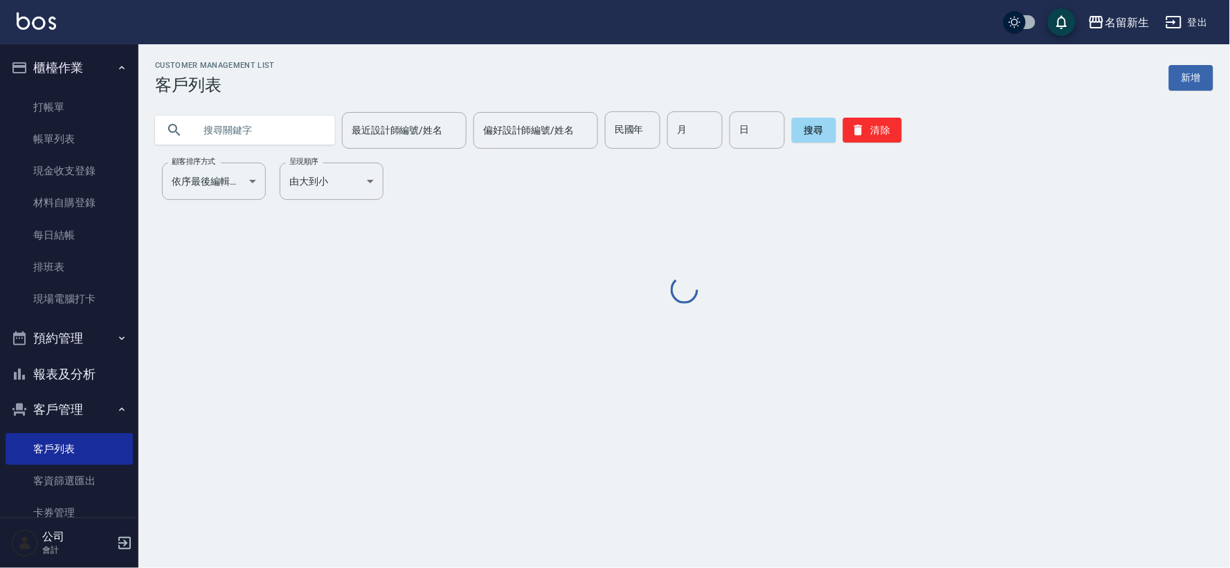
click at [73, 70] on button "櫃檯作業" at bounding box center [69, 68] width 127 height 36
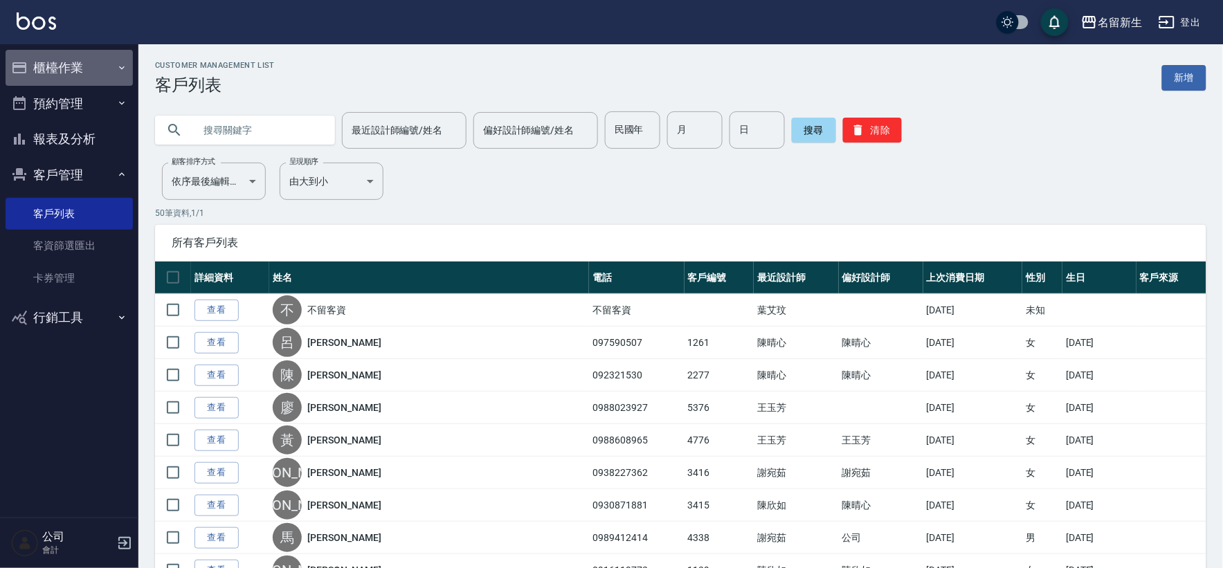
click at [52, 66] on button "櫃檯作業" at bounding box center [69, 68] width 127 height 36
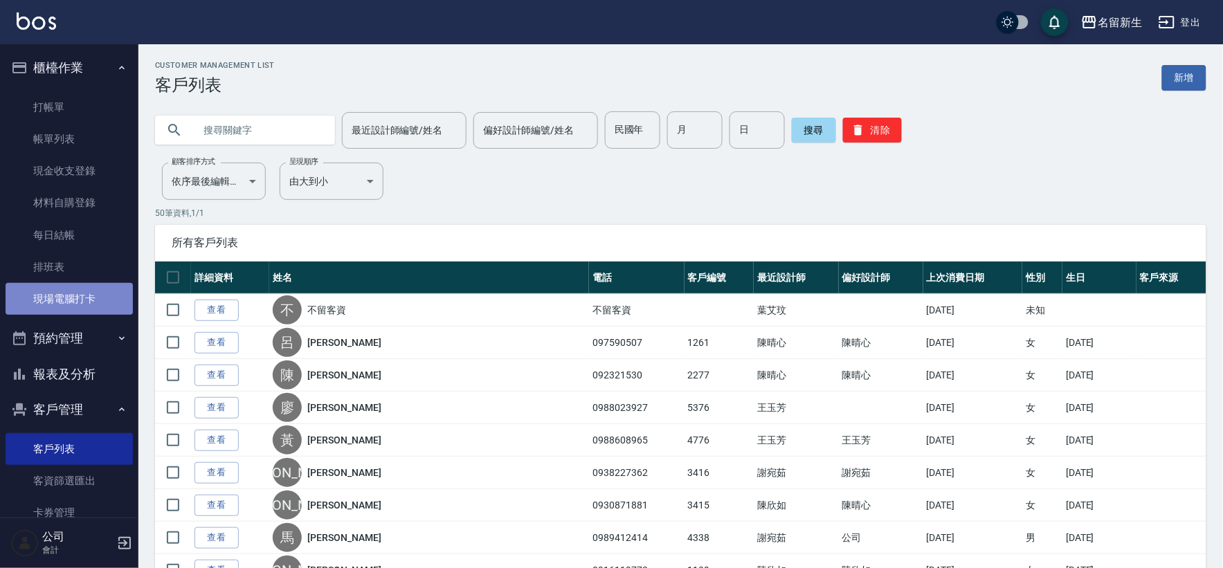
click at [71, 292] on link "現場電腦打卡" at bounding box center [69, 299] width 127 height 32
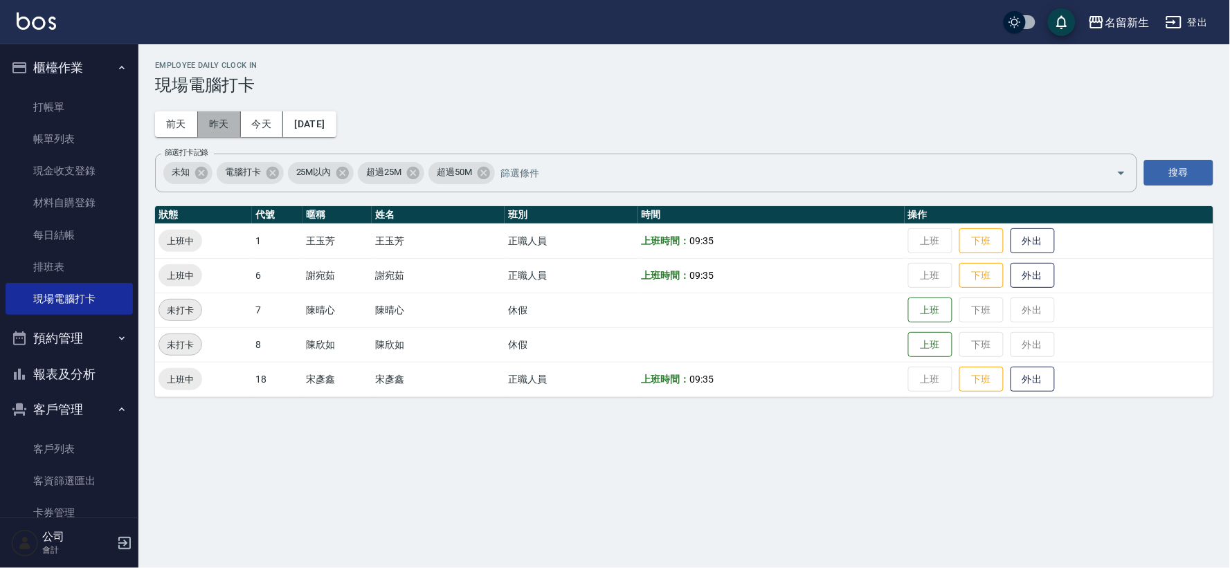
click at [227, 123] on button "昨天" at bounding box center [219, 124] width 43 height 26
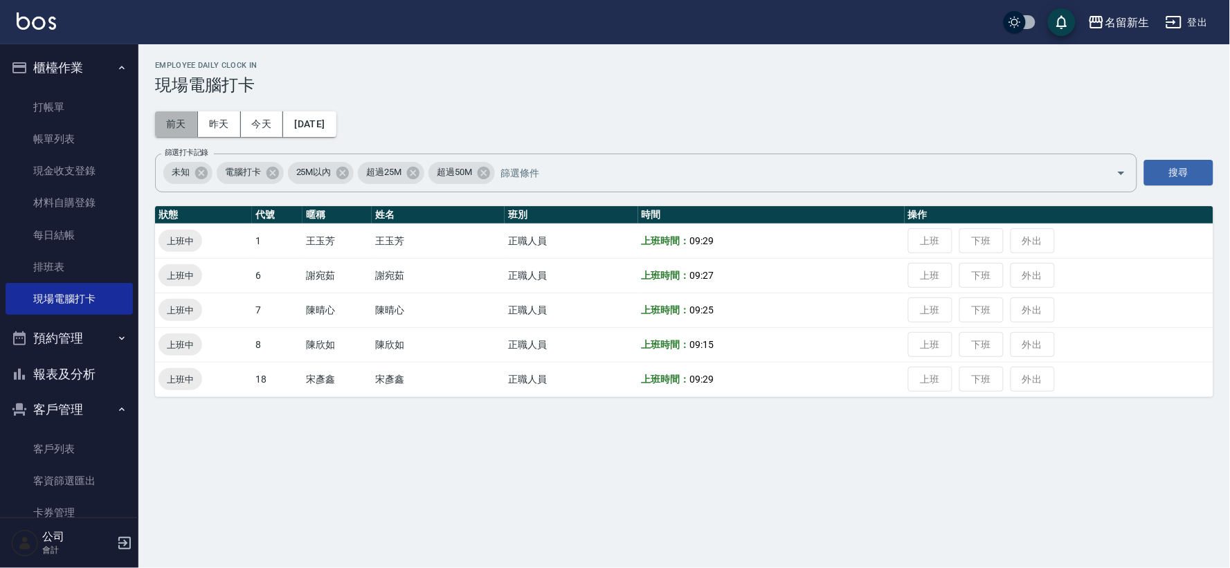
click at [170, 127] on button "前天" at bounding box center [176, 124] width 43 height 26
click at [226, 123] on button "昨天" at bounding box center [219, 124] width 43 height 26
click at [250, 118] on button "今天" at bounding box center [262, 124] width 43 height 26
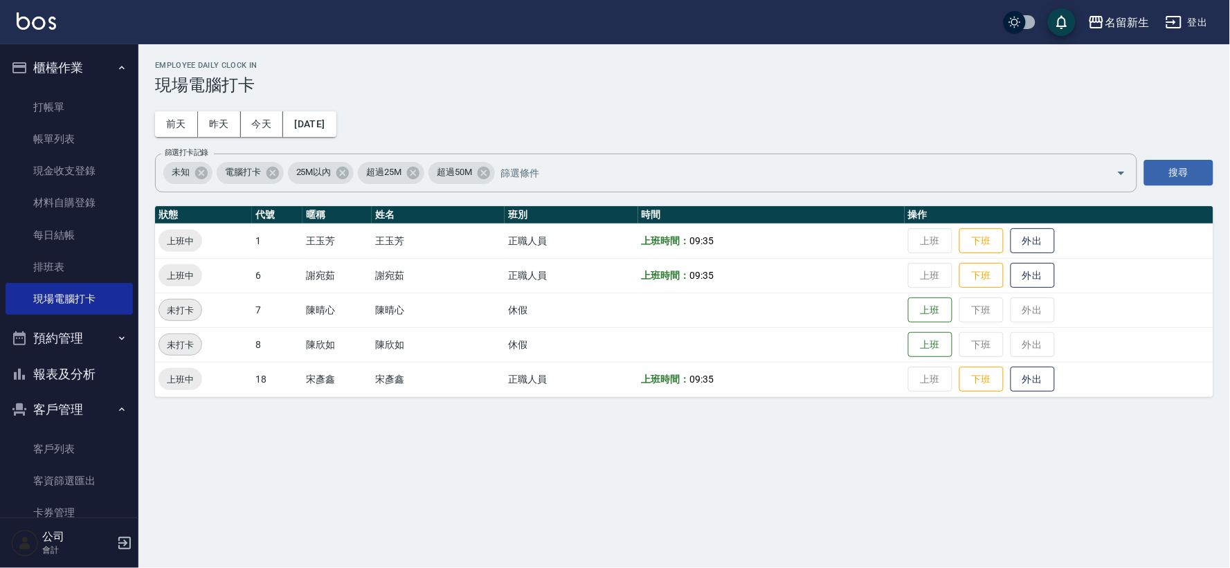
click at [38, 75] on button "櫃檯作業" at bounding box center [69, 68] width 127 height 36
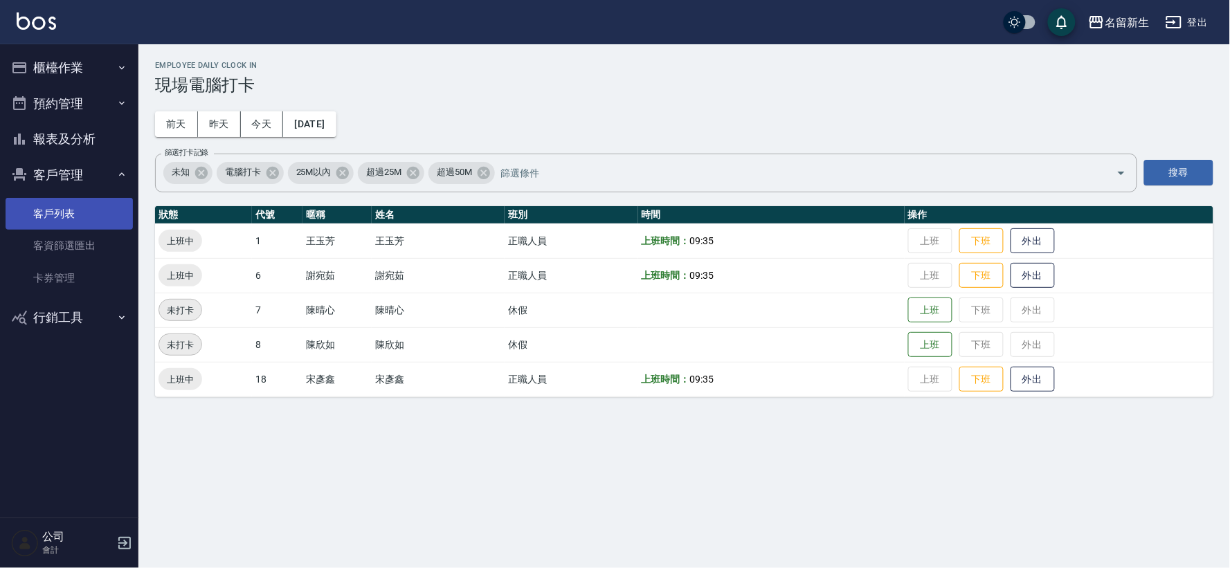
click at [69, 219] on link "客戶列表" at bounding box center [69, 214] width 127 height 32
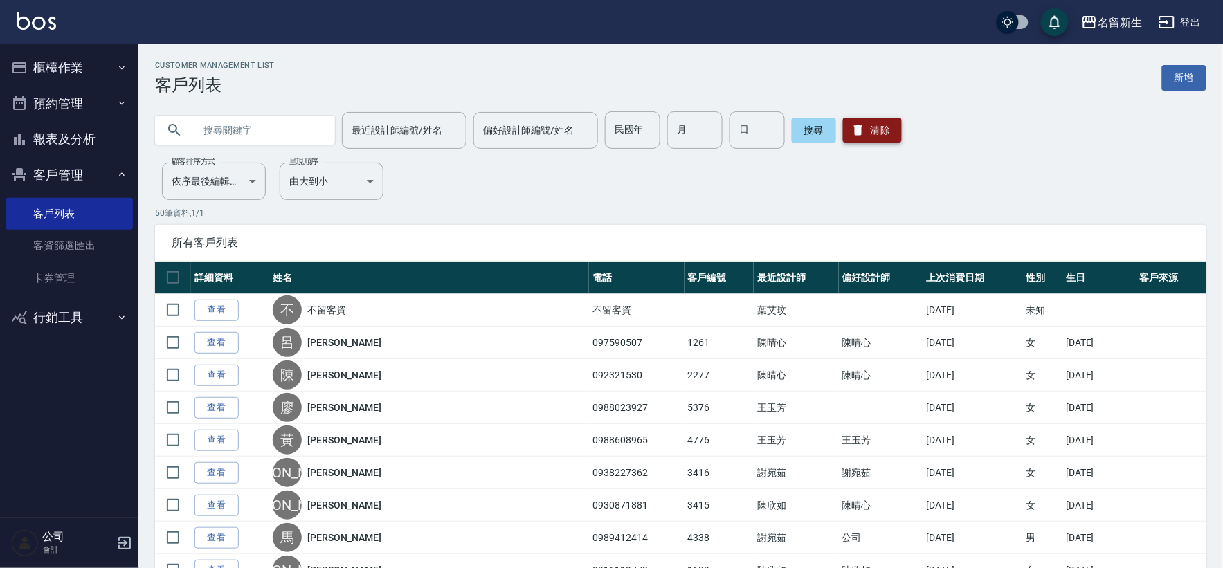
click at [879, 121] on button "清除" at bounding box center [872, 130] width 59 height 25
click at [42, 216] on link "客戶列表" at bounding box center [69, 214] width 127 height 32
